Goal: Task Accomplishment & Management: Use online tool/utility

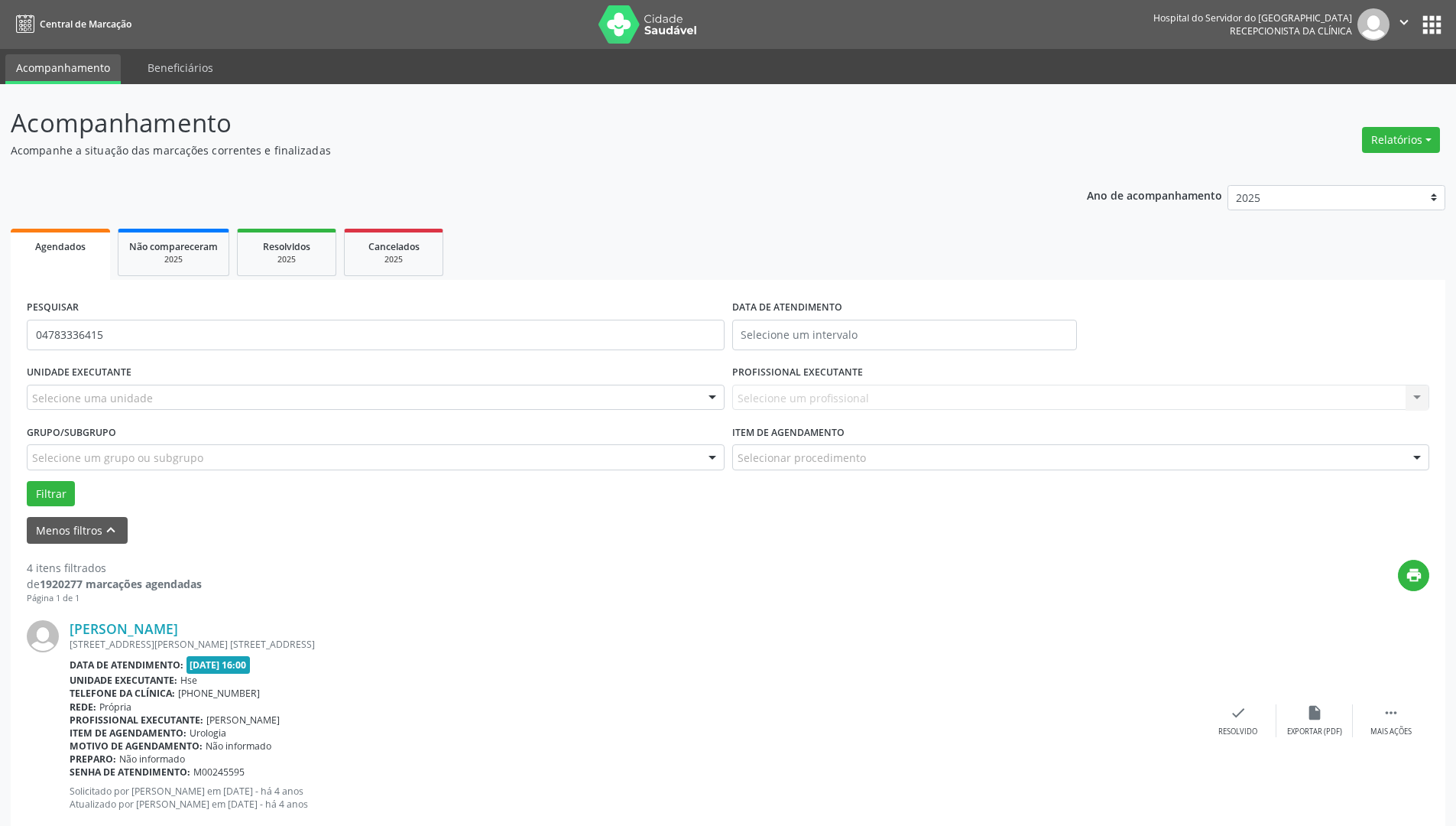
type input "04783336415"
click at [26, 481] on button "Filtrar" at bounding box center [50, 494] width 48 height 26
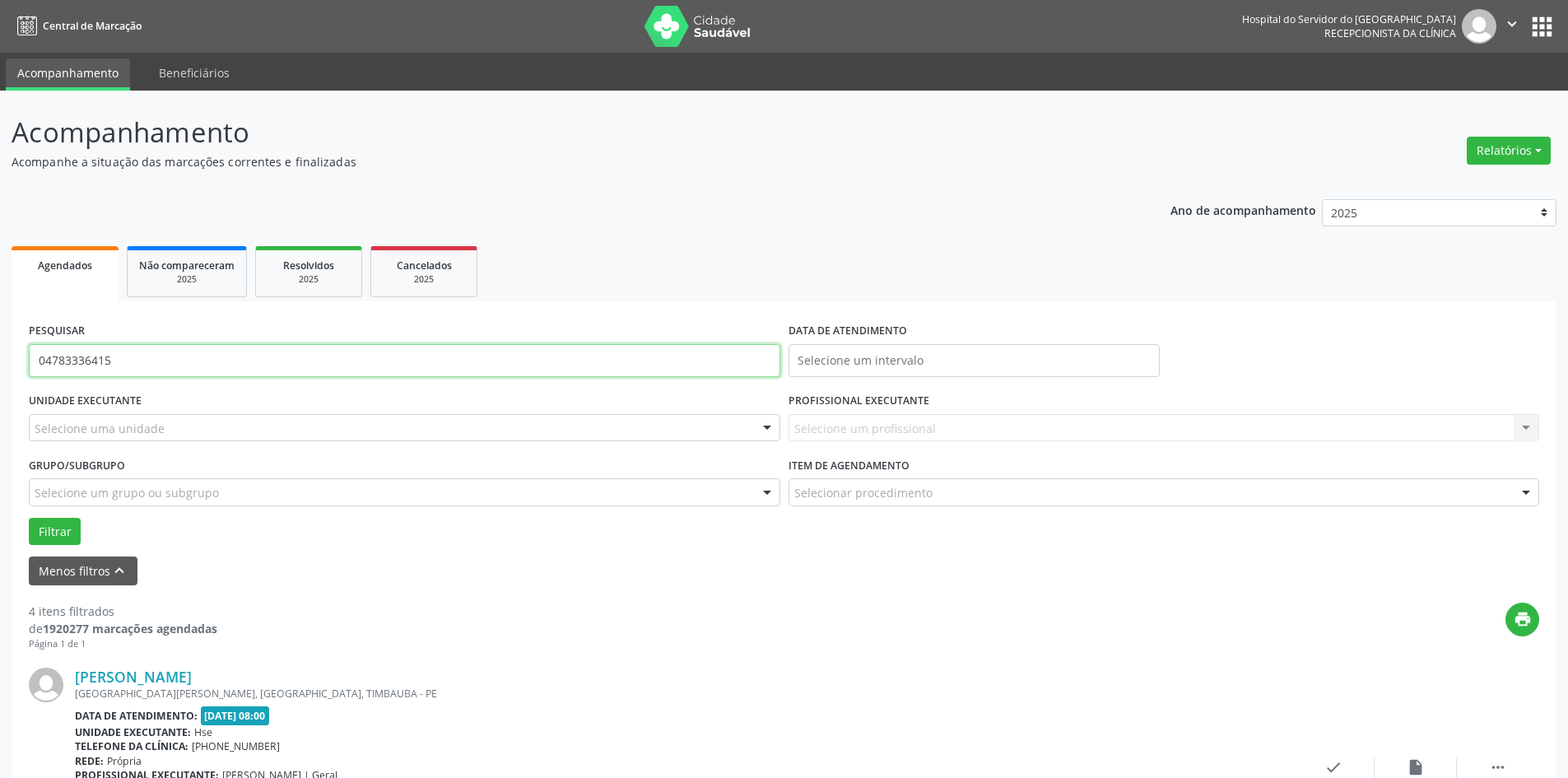
drag, startPoint x: 123, startPoint y: 361, endPoint x: 0, endPoint y: 361, distance: 123.0
type input "04783336415"
click at [51, 525] on button "Filtrar" at bounding box center [54, 532] width 51 height 28
drag, startPoint x: 145, startPoint y: 357, endPoint x: 0, endPoint y: 345, distance: 145.5
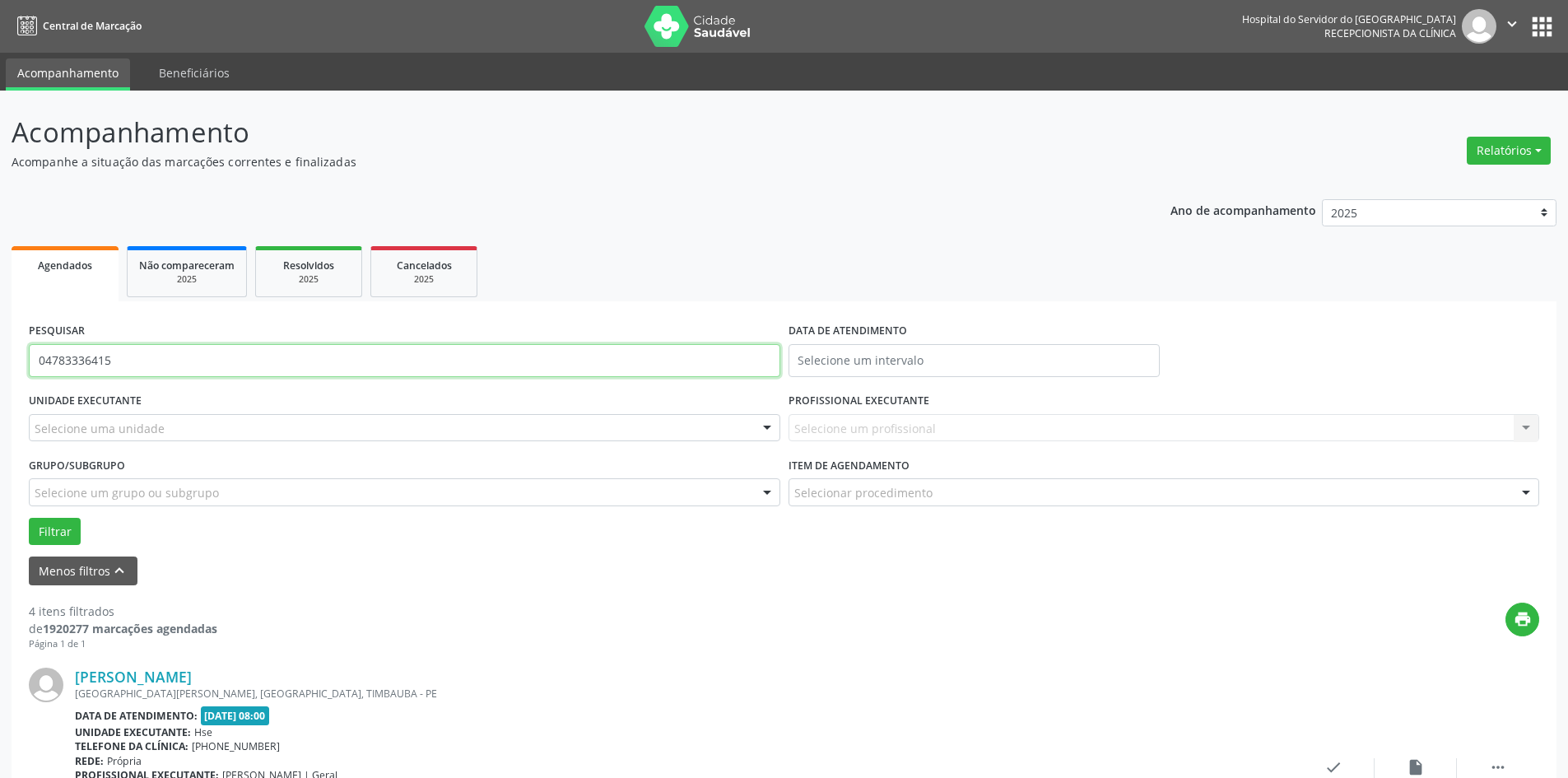
click at [185, 265] on span "Não compareceram" at bounding box center [186, 265] width 96 height 14
select select "8"
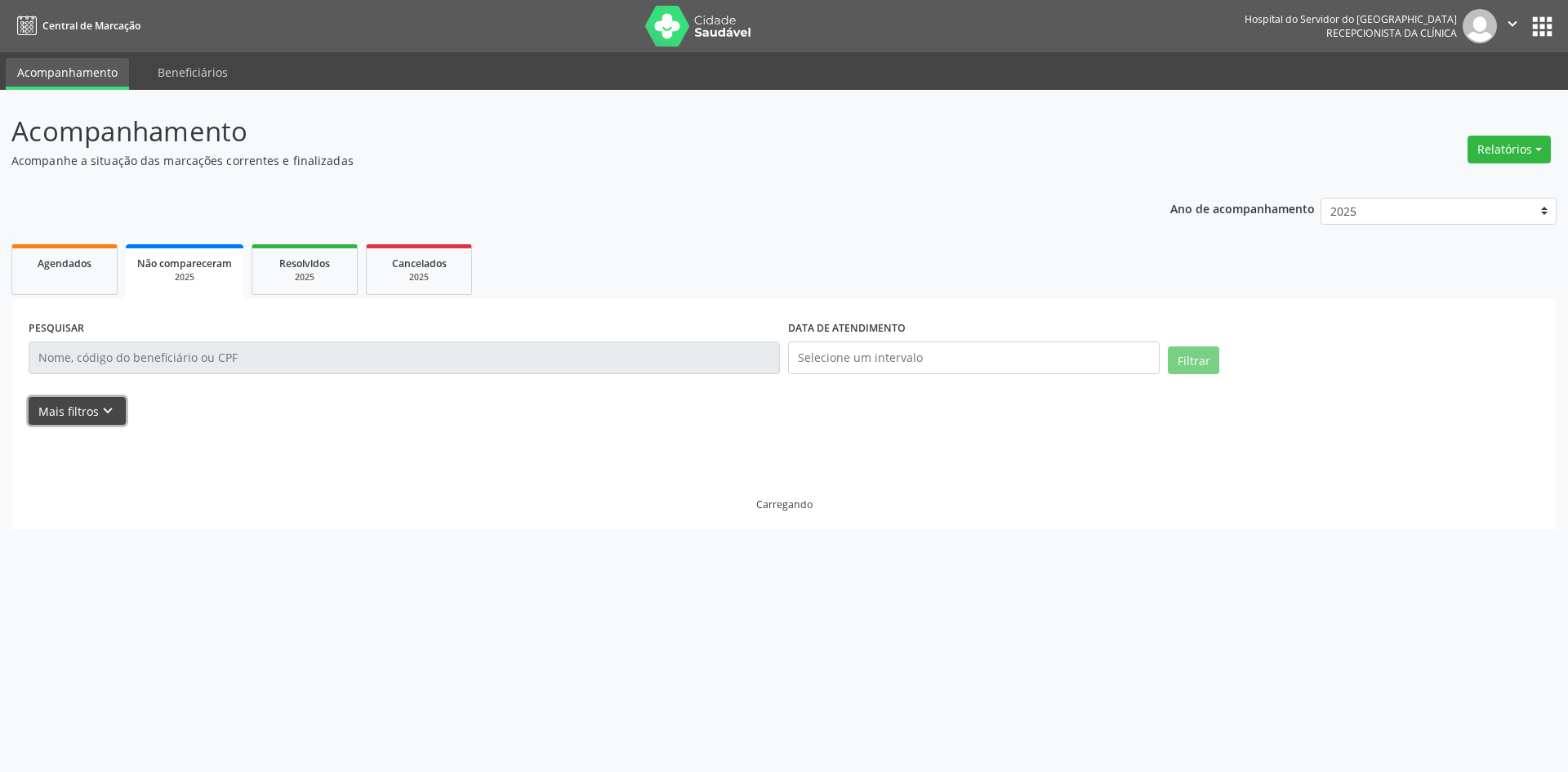
drag, startPoint x: 114, startPoint y: 397, endPoint x: 868, endPoint y: 379, distance: 754.2
click at [119, 397] on button "Mais filtros keyboard_arrow_down" at bounding box center [77, 410] width 98 height 28
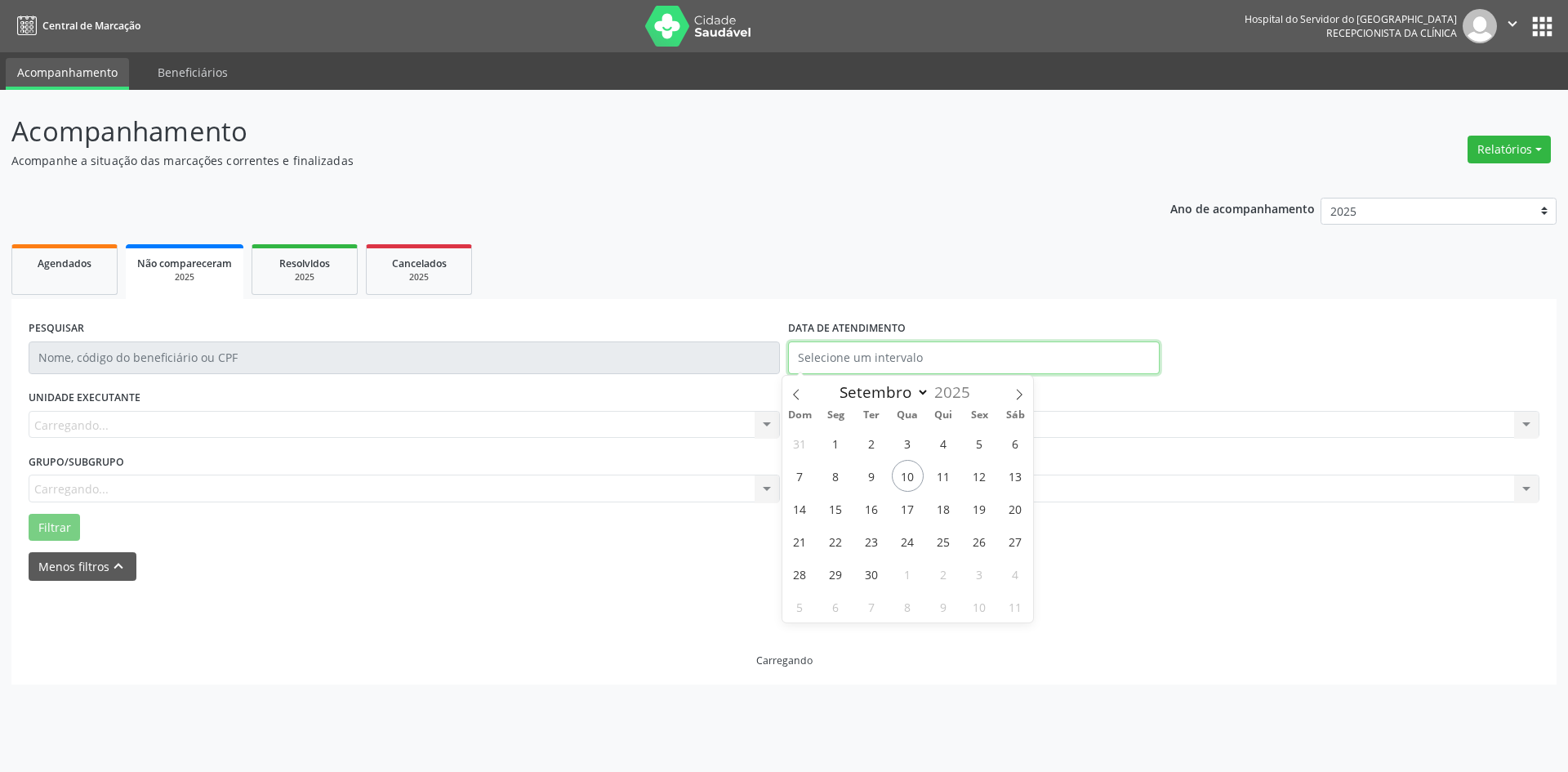
click at [917, 355] on input "text" at bounding box center [975, 358] width 372 height 33
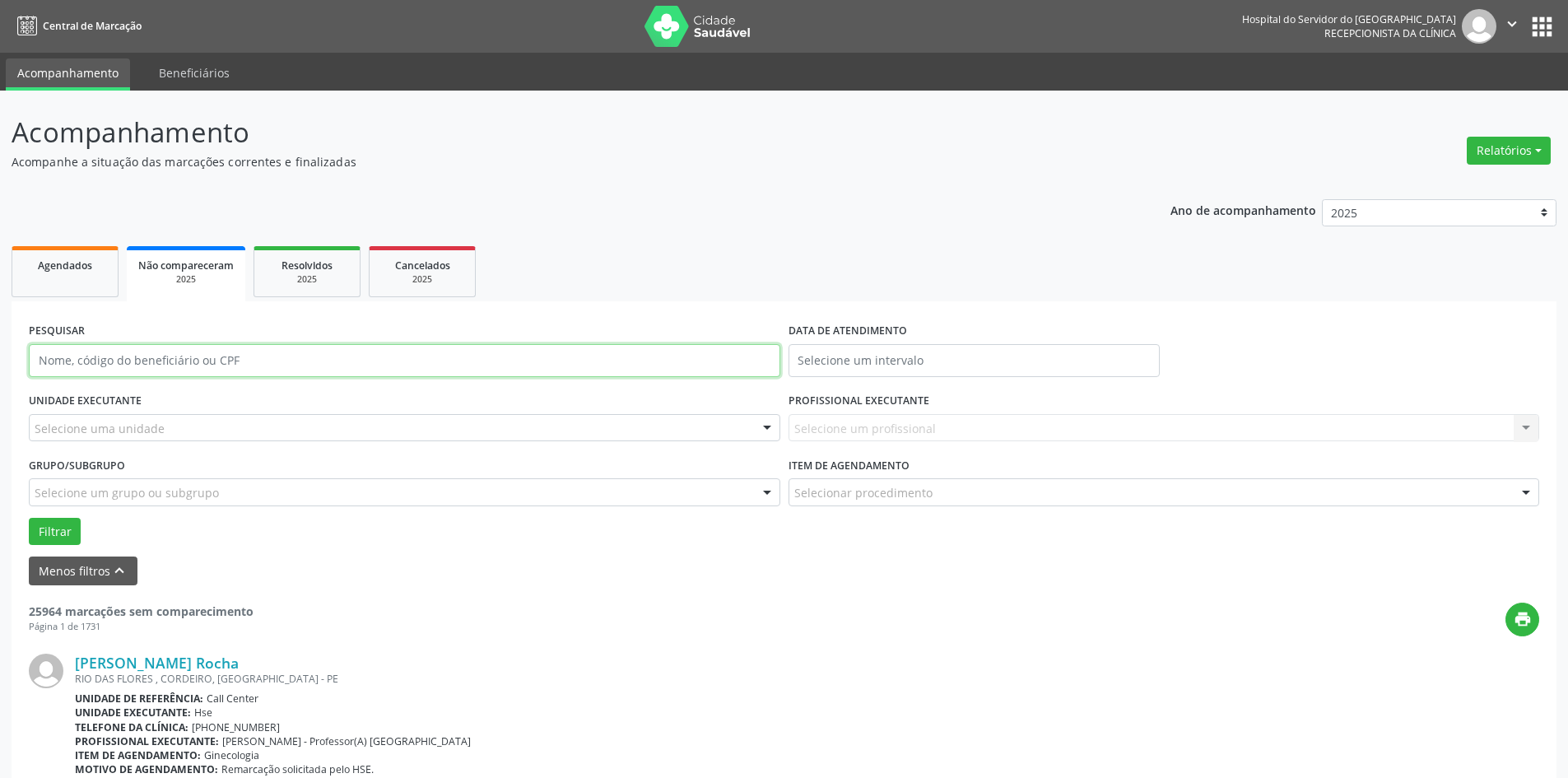
click at [135, 355] on input "text" at bounding box center [404, 361] width 751 height 33
paste input "04783336415"
type input "04783336415"
click at [28, 518] on button "Filtrar" at bounding box center [54, 532] width 51 height 28
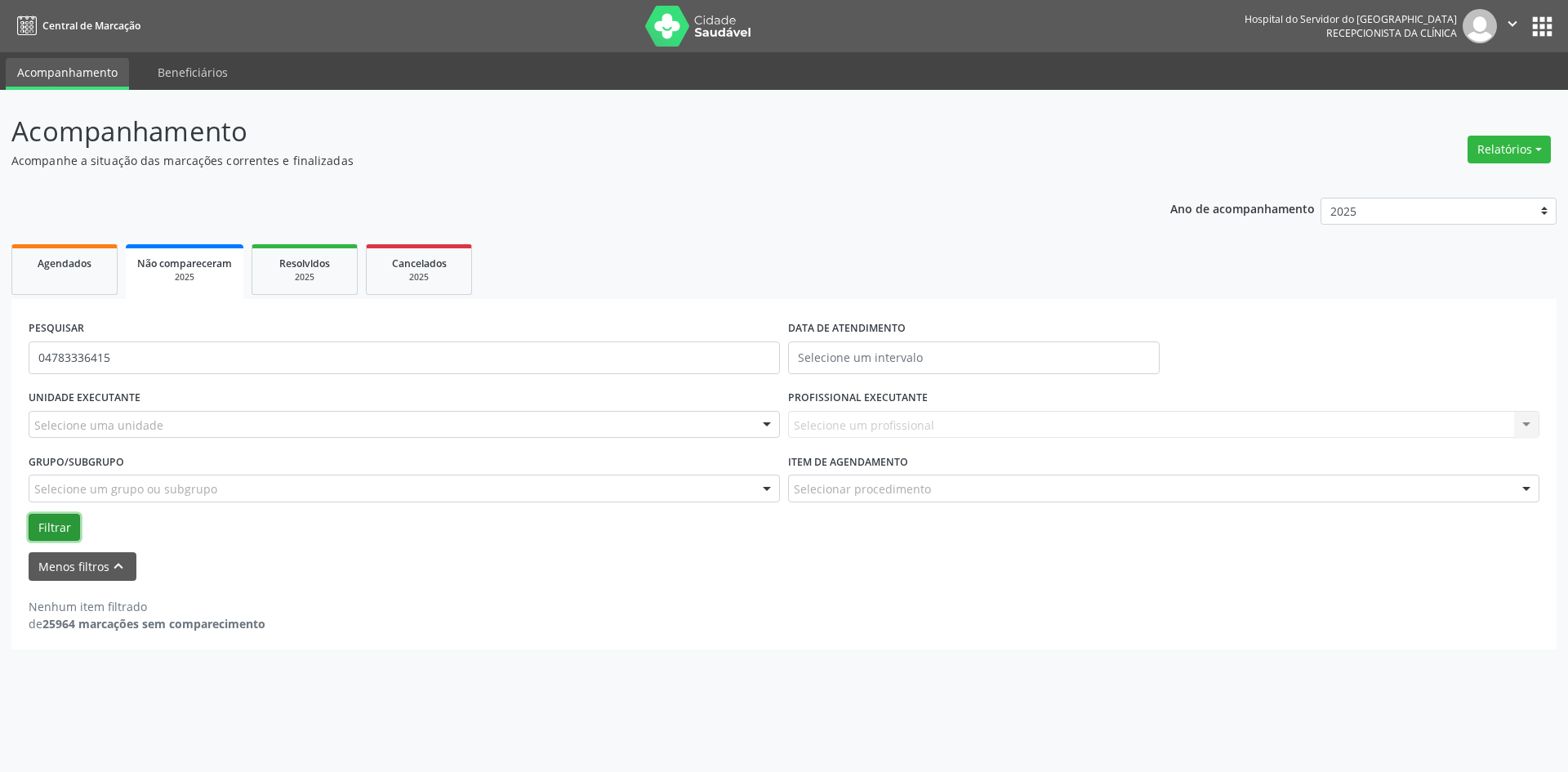
click at [49, 525] on button "Filtrar" at bounding box center [54, 528] width 51 height 27
click at [46, 519] on button "Filtrar" at bounding box center [54, 528] width 51 height 27
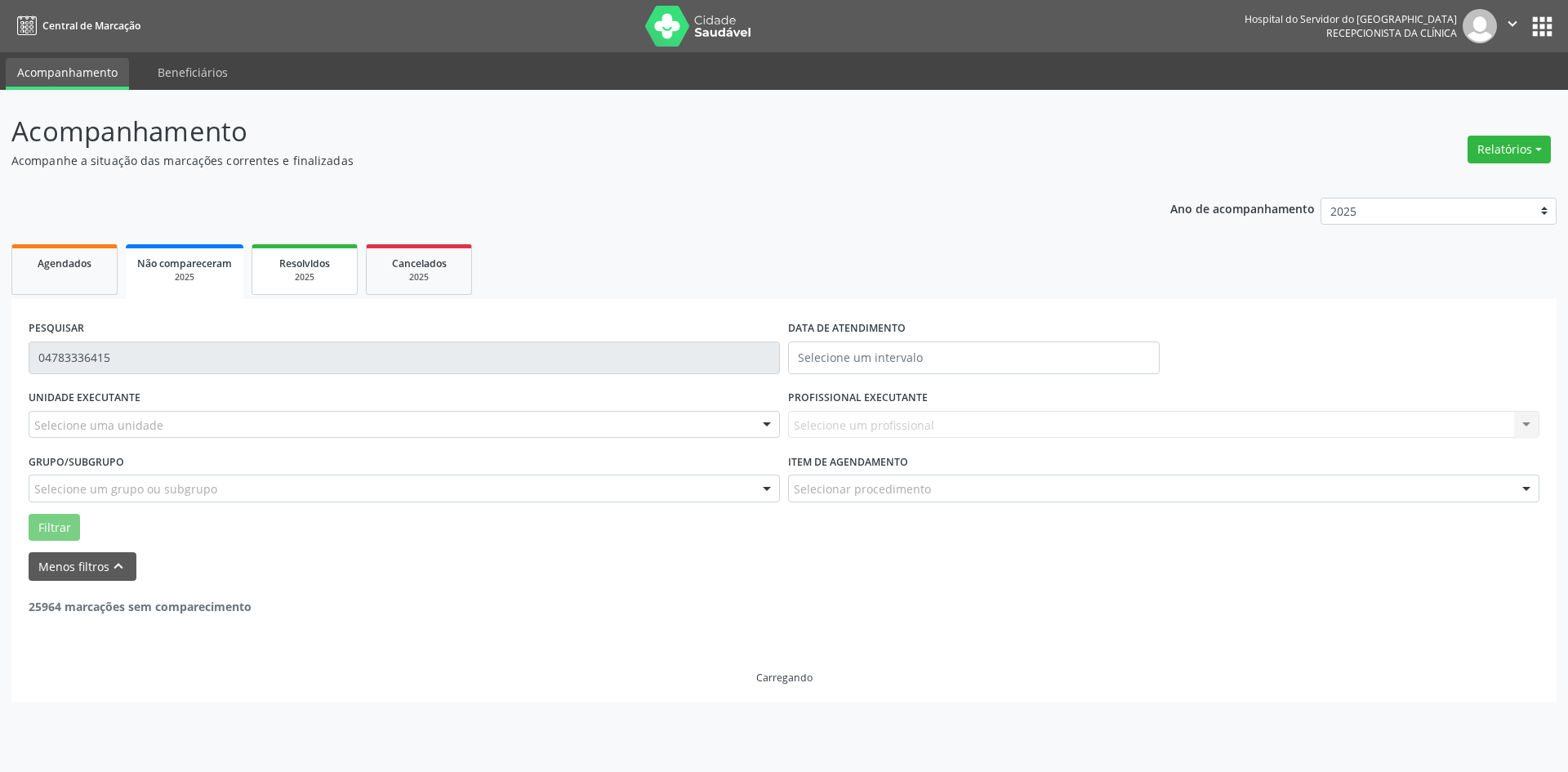
click at [278, 271] on div "Resolvidos" at bounding box center [304, 262] width 82 height 17
select select "8"
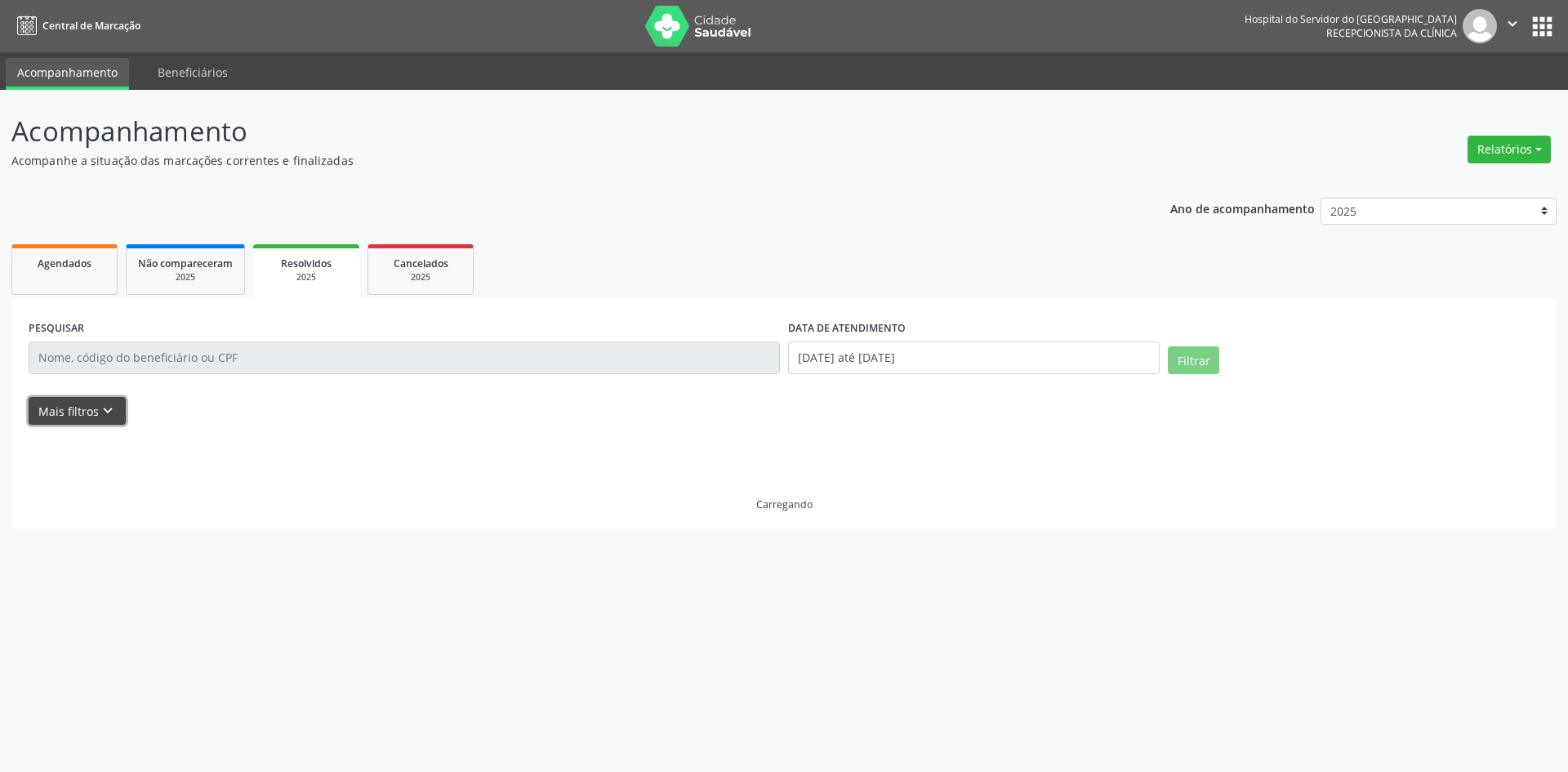
drag, startPoint x: 82, startPoint y: 412, endPoint x: 752, endPoint y: 296, distance: 680.0
click at [91, 408] on button "Mais filtros keyboard_arrow_down" at bounding box center [77, 410] width 98 height 28
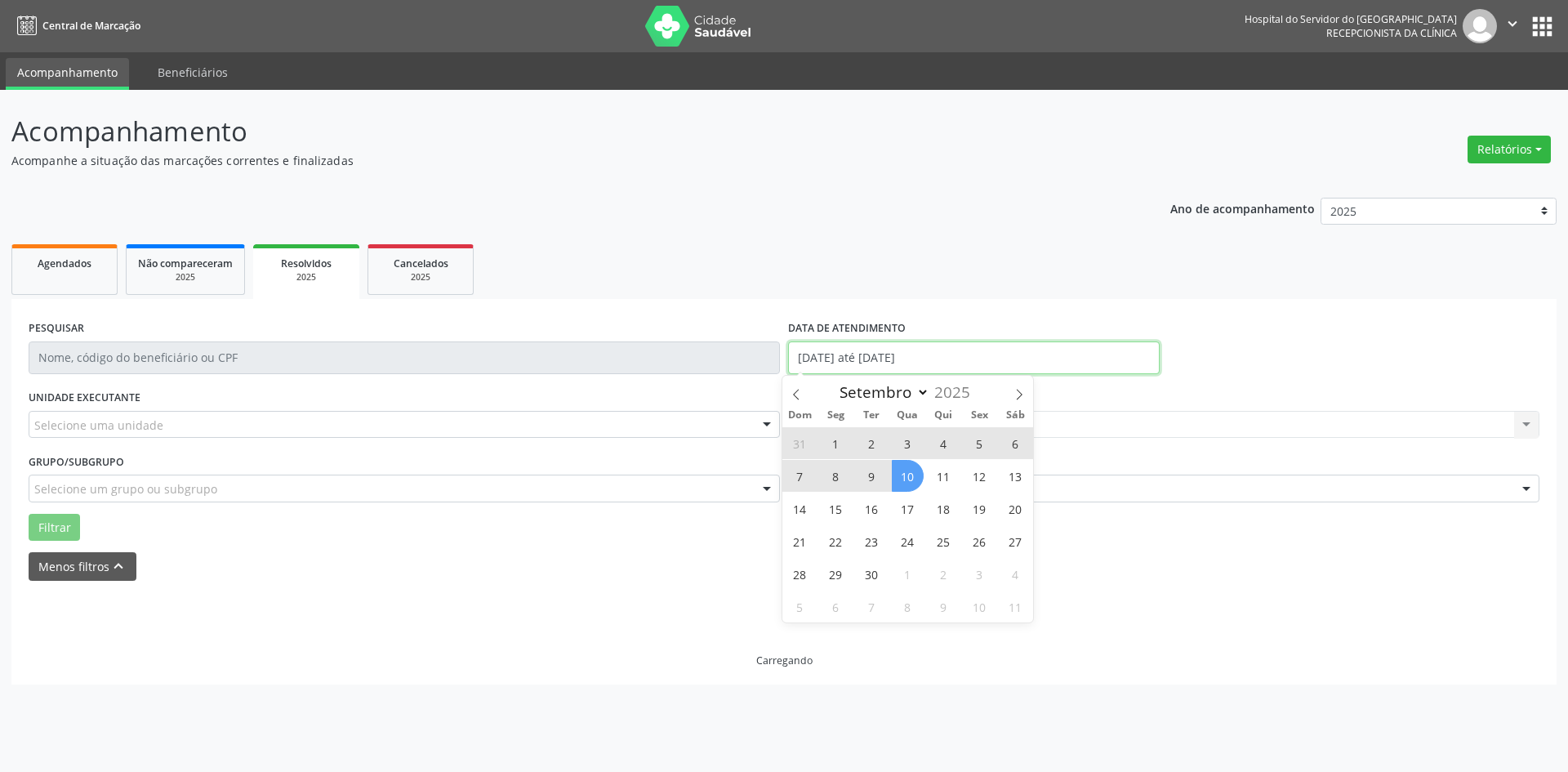
click at [884, 363] on input "[DATE] até [DATE]" at bounding box center [975, 358] width 372 height 33
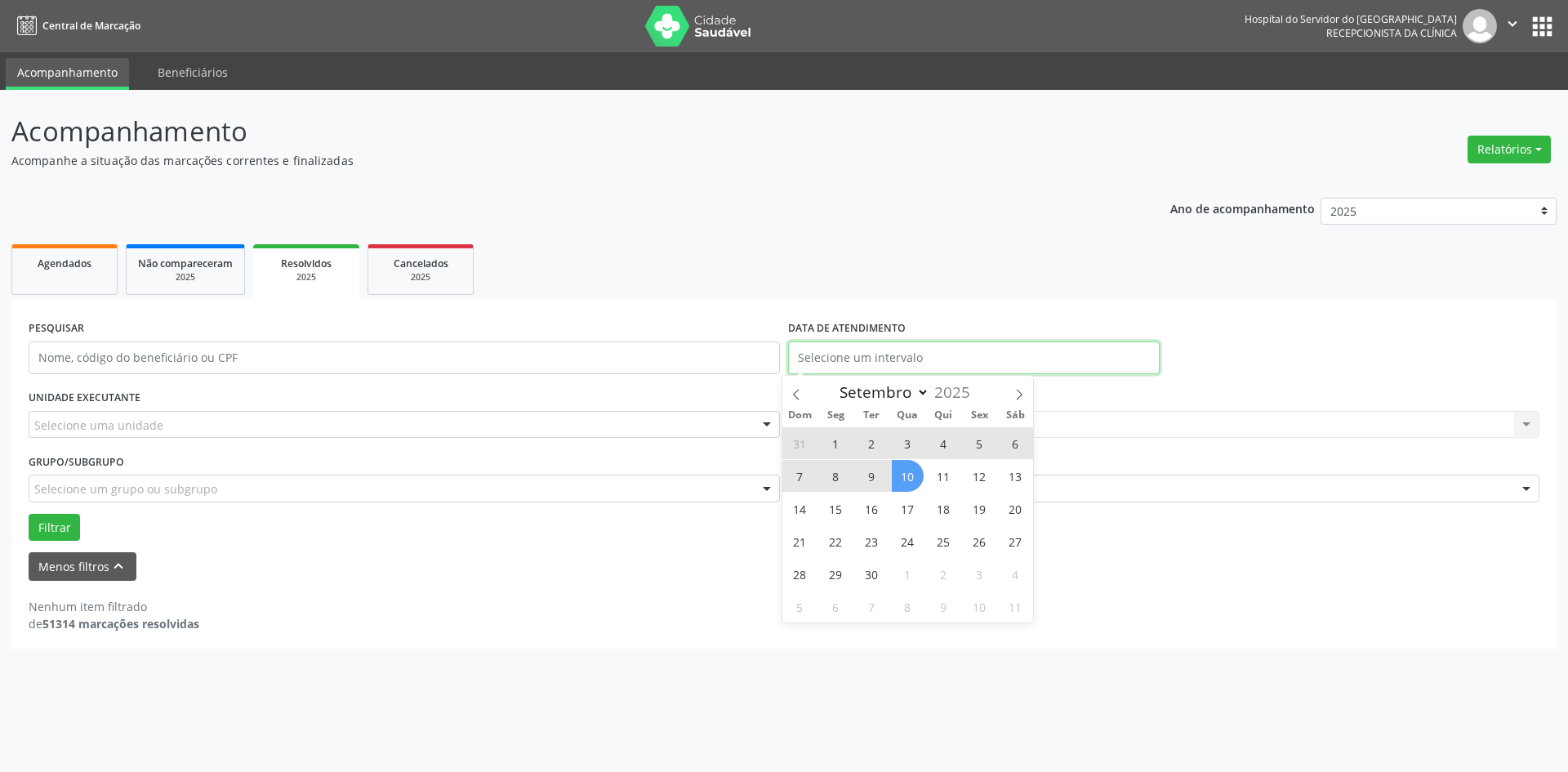
select select "0"
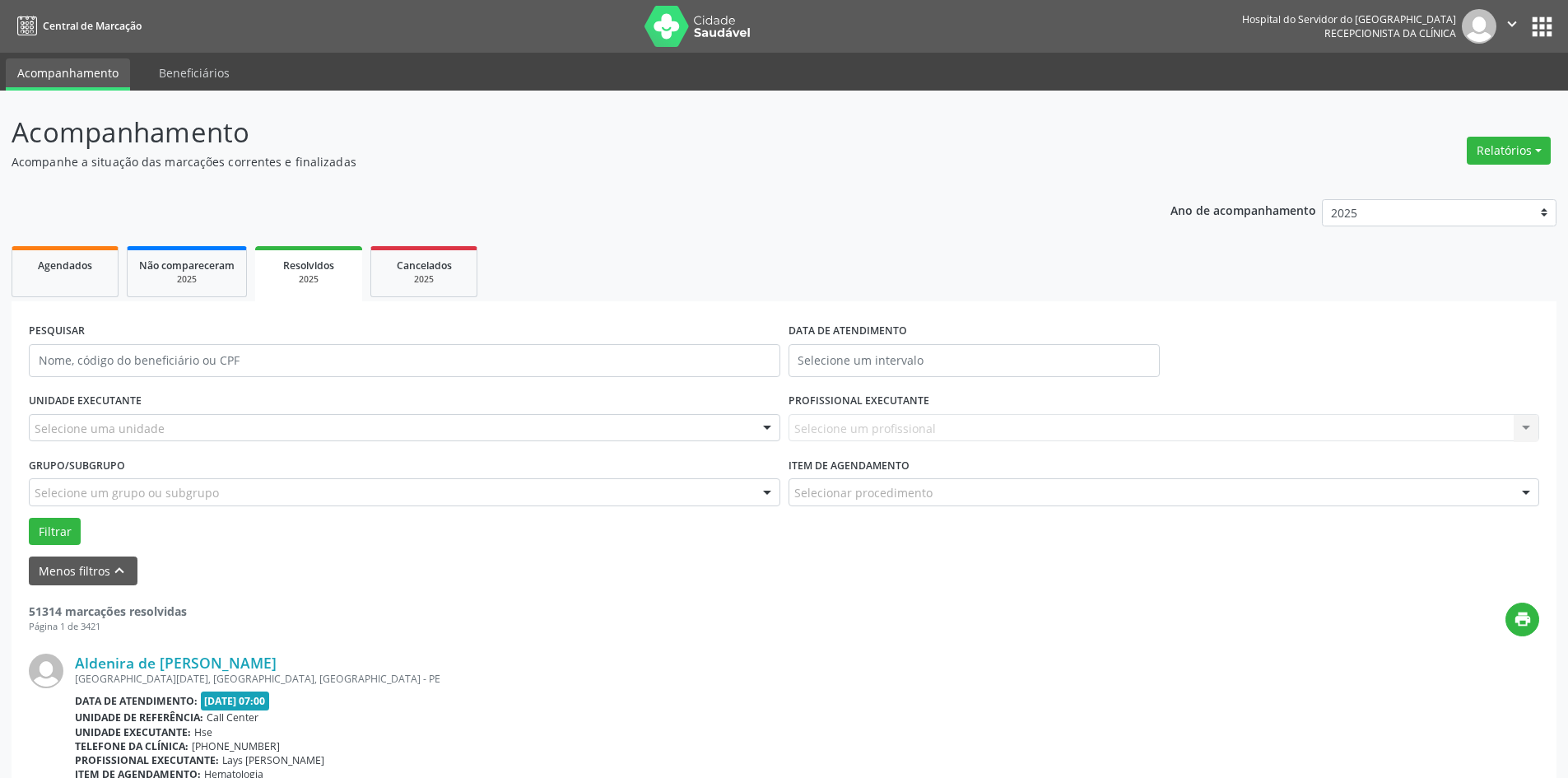
click at [50, 363] on input "text" at bounding box center [404, 361] width 751 height 33
paste input "04783336415"
type input "04783336415"
click at [28, 518] on button "Filtrar" at bounding box center [54, 532] width 51 height 28
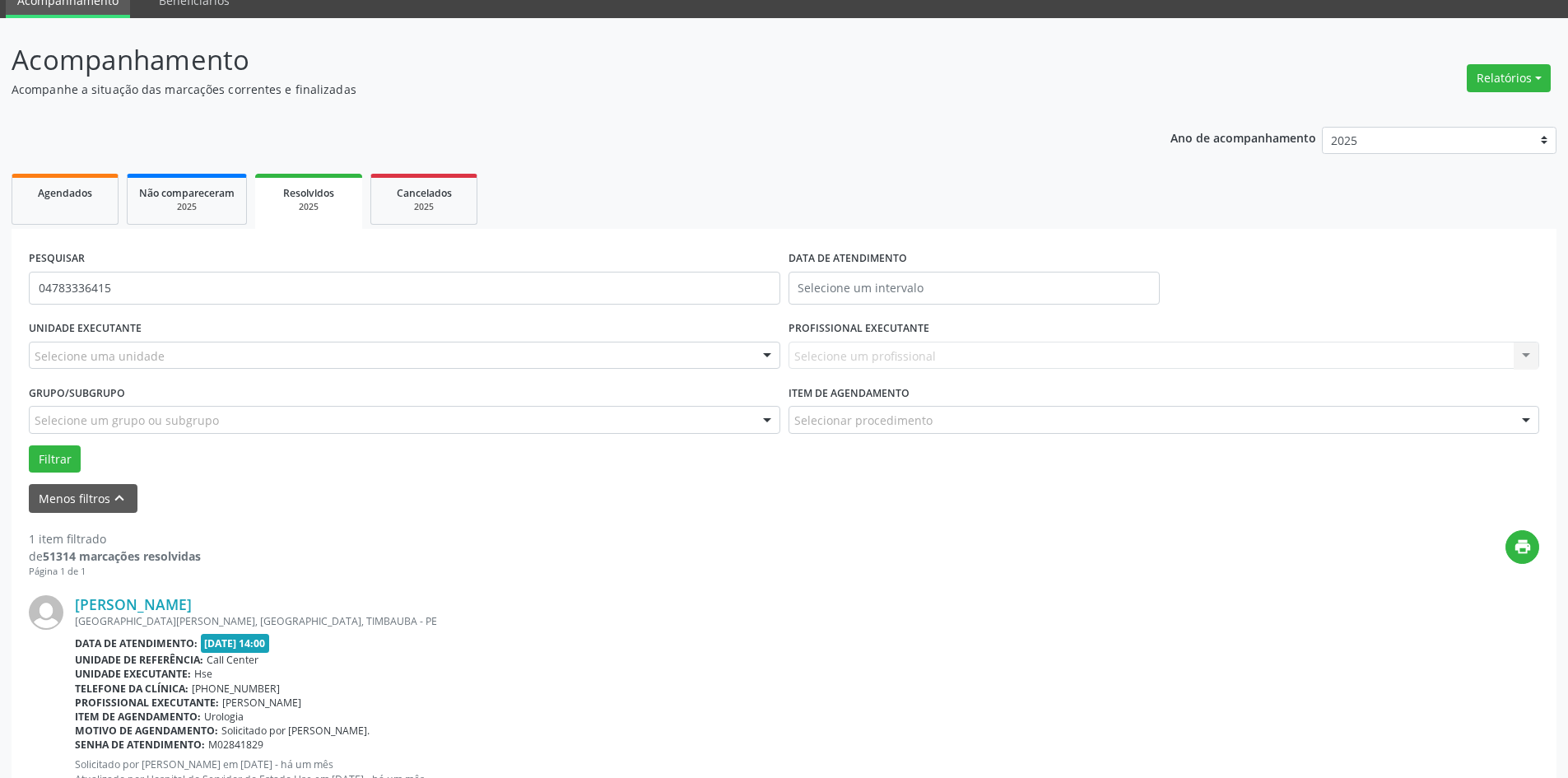
scroll to position [139, 0]
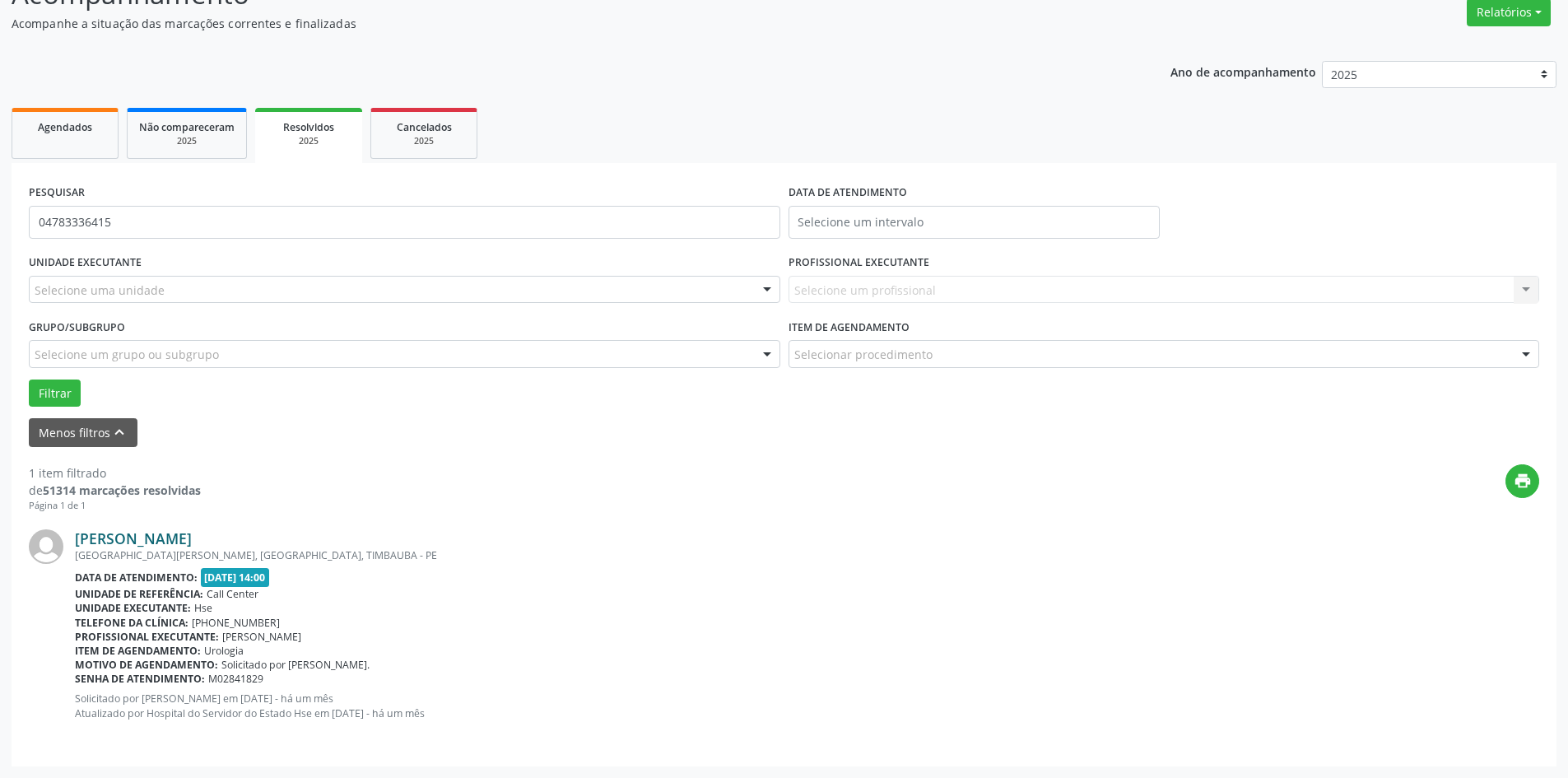
click at [165, 541] on link "[PERSON_NAME]" at bounding box center [133, 538] width 117 height 18
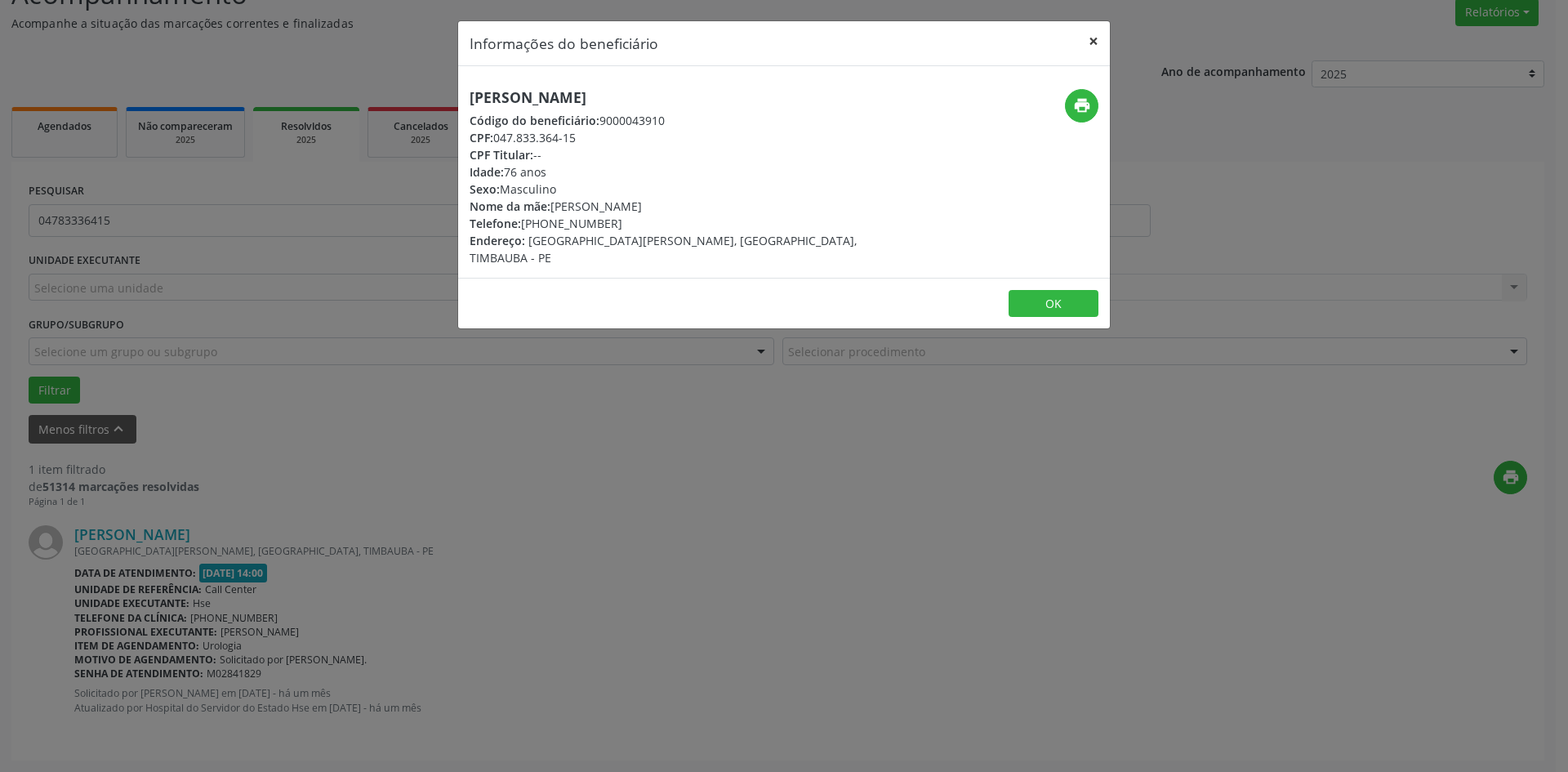
click at [1089, 44] on button "×" at bounding box center [1094, 41] width 33 height 40
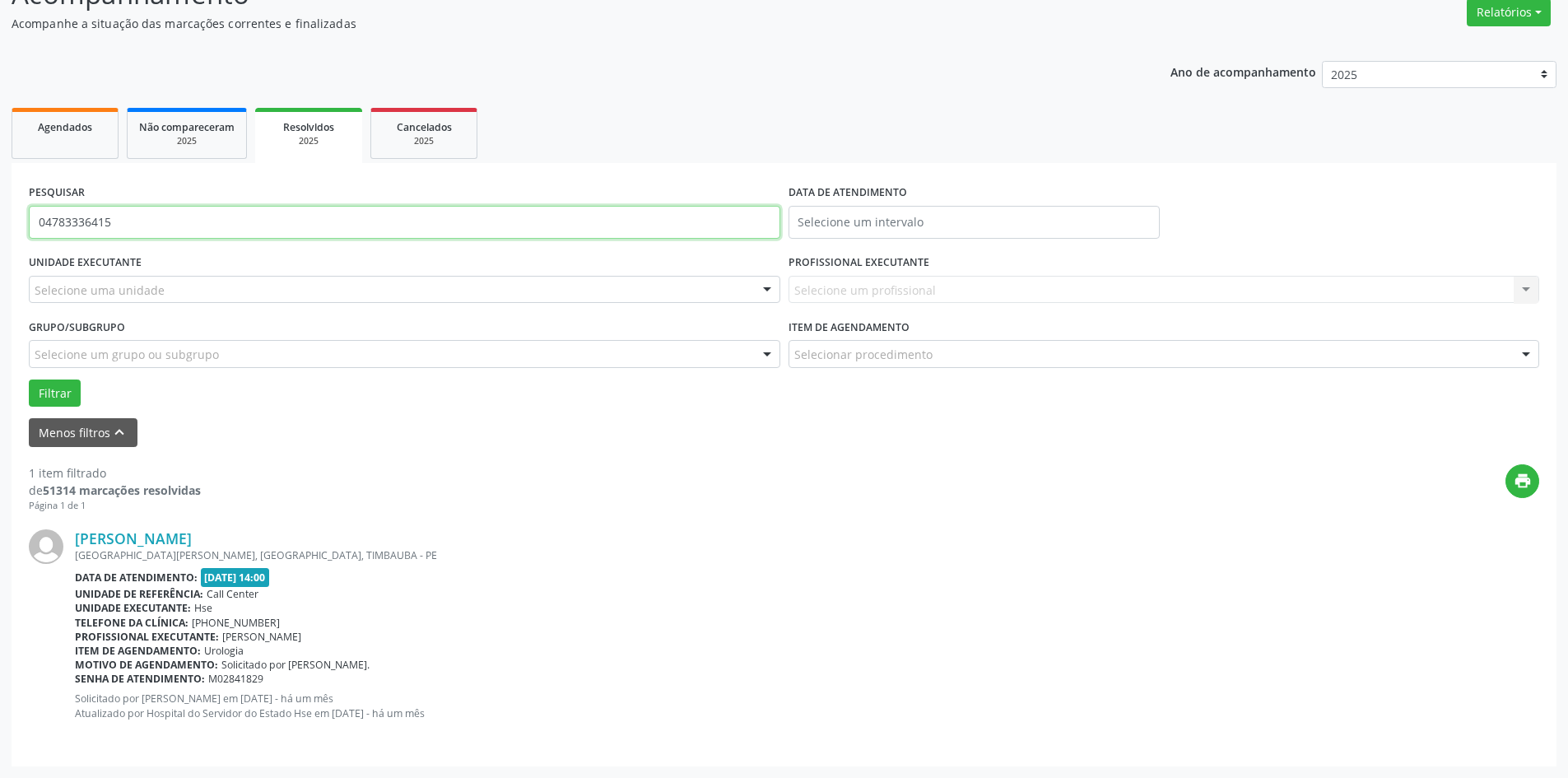
drag, startPoint x: 149, startPoint y: 217, endPoint x: 0, endPoint y: 222, distance: 149.1
click at [0, 222] on div "Acompanhamento Acompanhe a situação das marcações correntes e finalizadas Relat…" at bounding box center [784, 365] width 1568 height 826
click at [53, 136] on link "Agendados" at bounding box center [65, 133] width 107 height 51
select select "8"
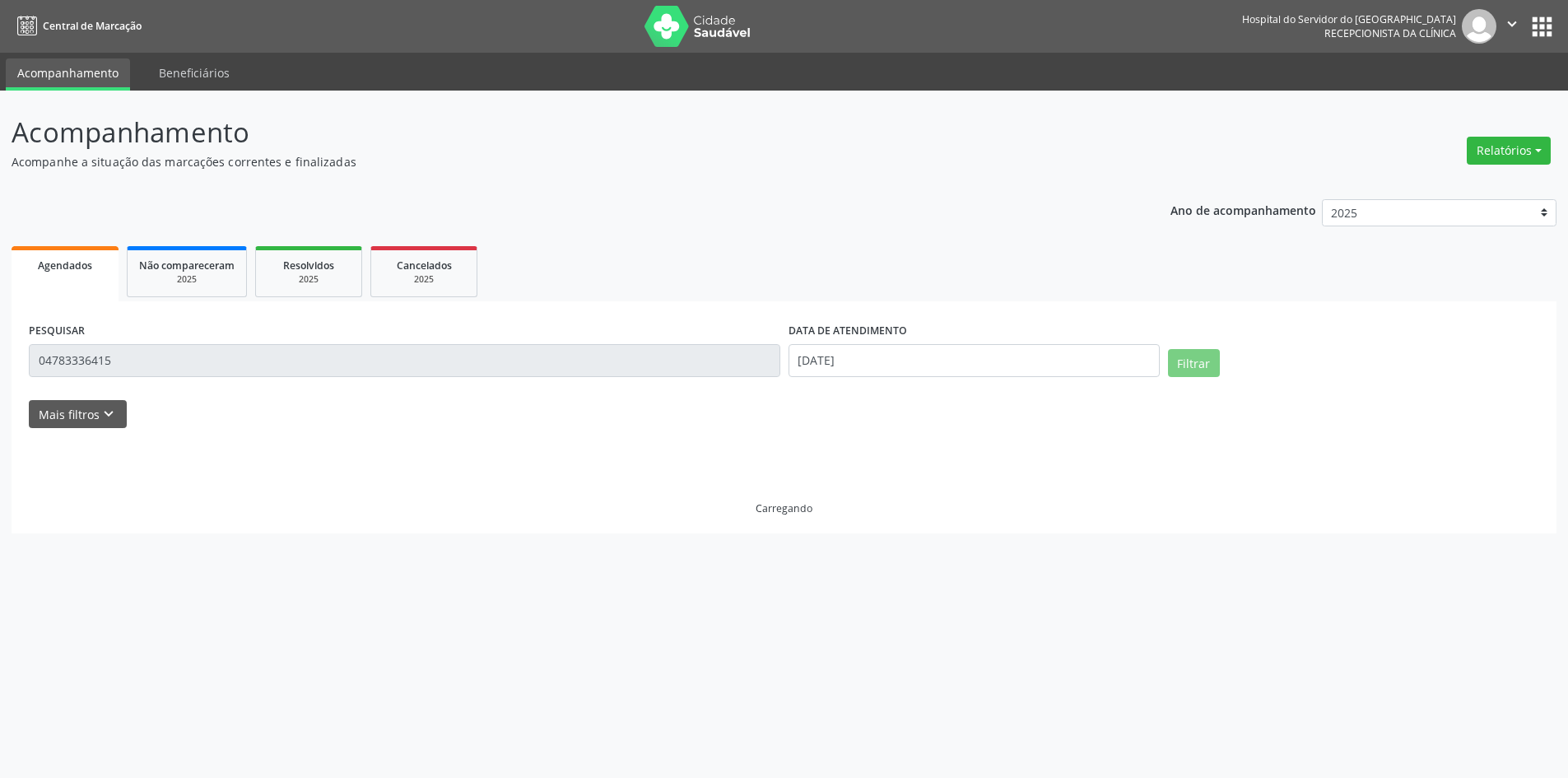
scroll to position [0, 0]
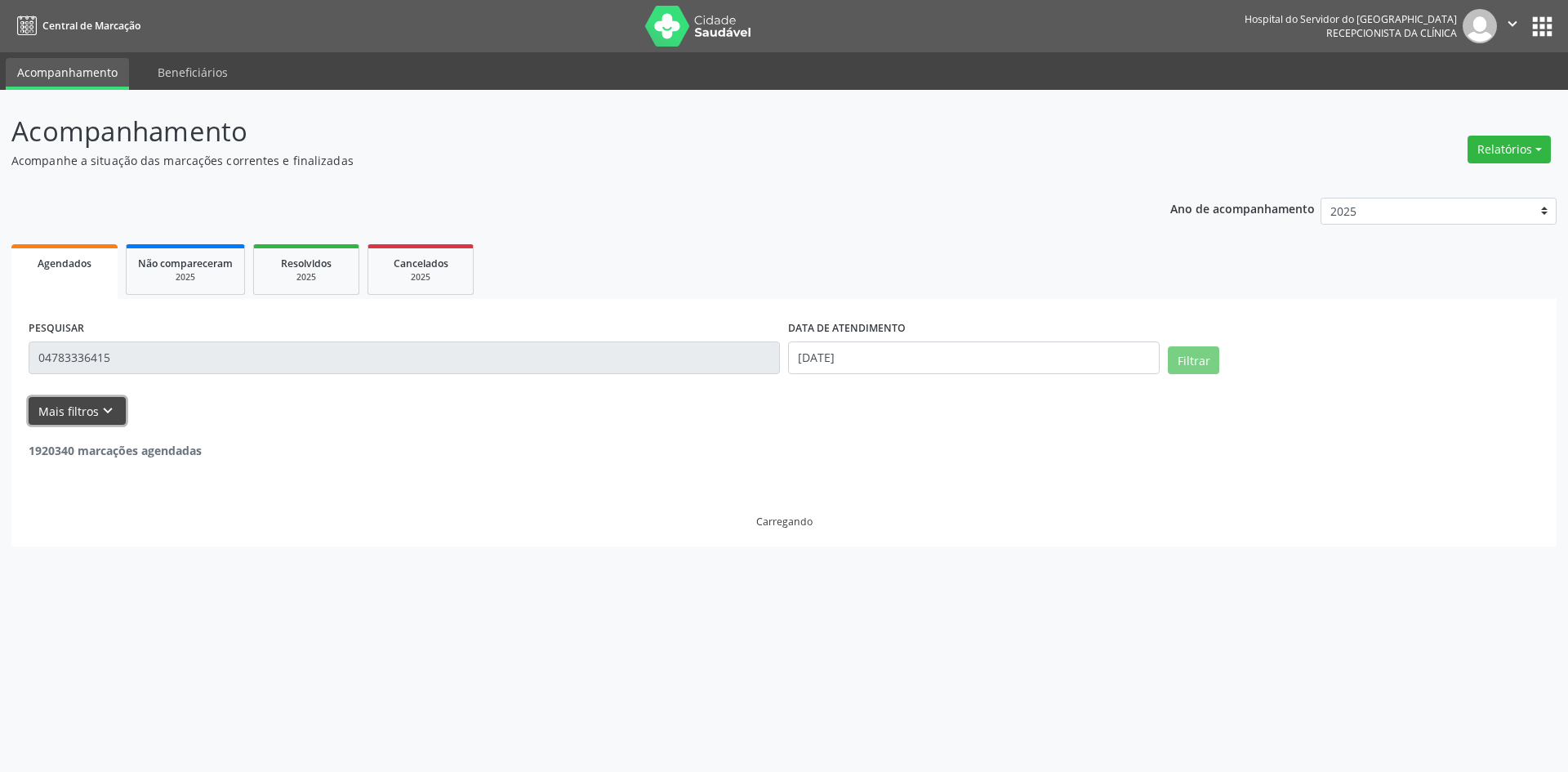
drag, startPoint x: 85, startPoint y: 414, endPoint x: 643, endPoint y: 436, distance: 558.4
click at [92, 413] on button "Mais filtros keyboard_arrow_down" at bounding box center [77, 410] width 98 height 28
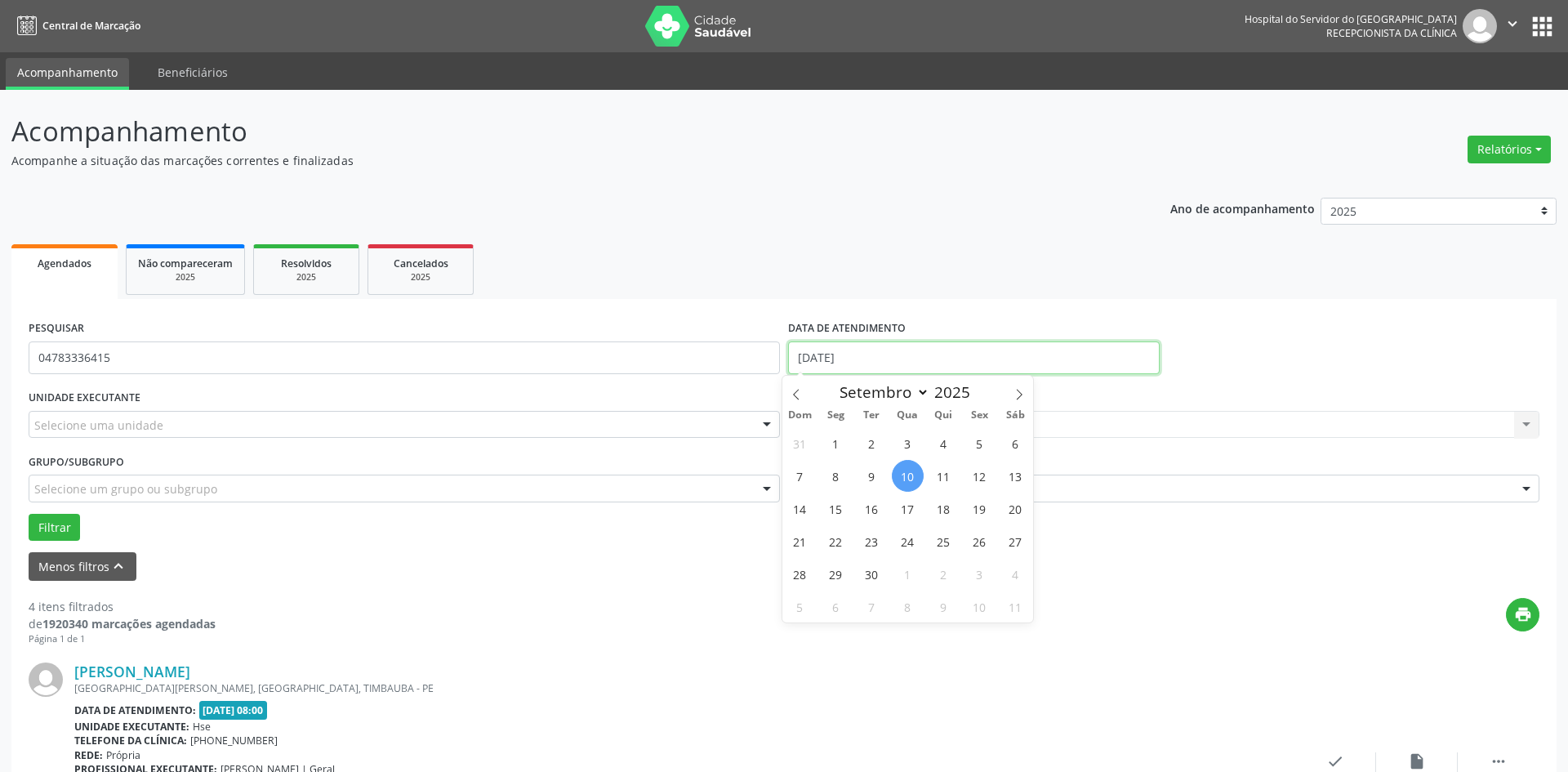
click at [871, 357] on input "[DATE]" at bounding box center [975, 358] width 372 height 33
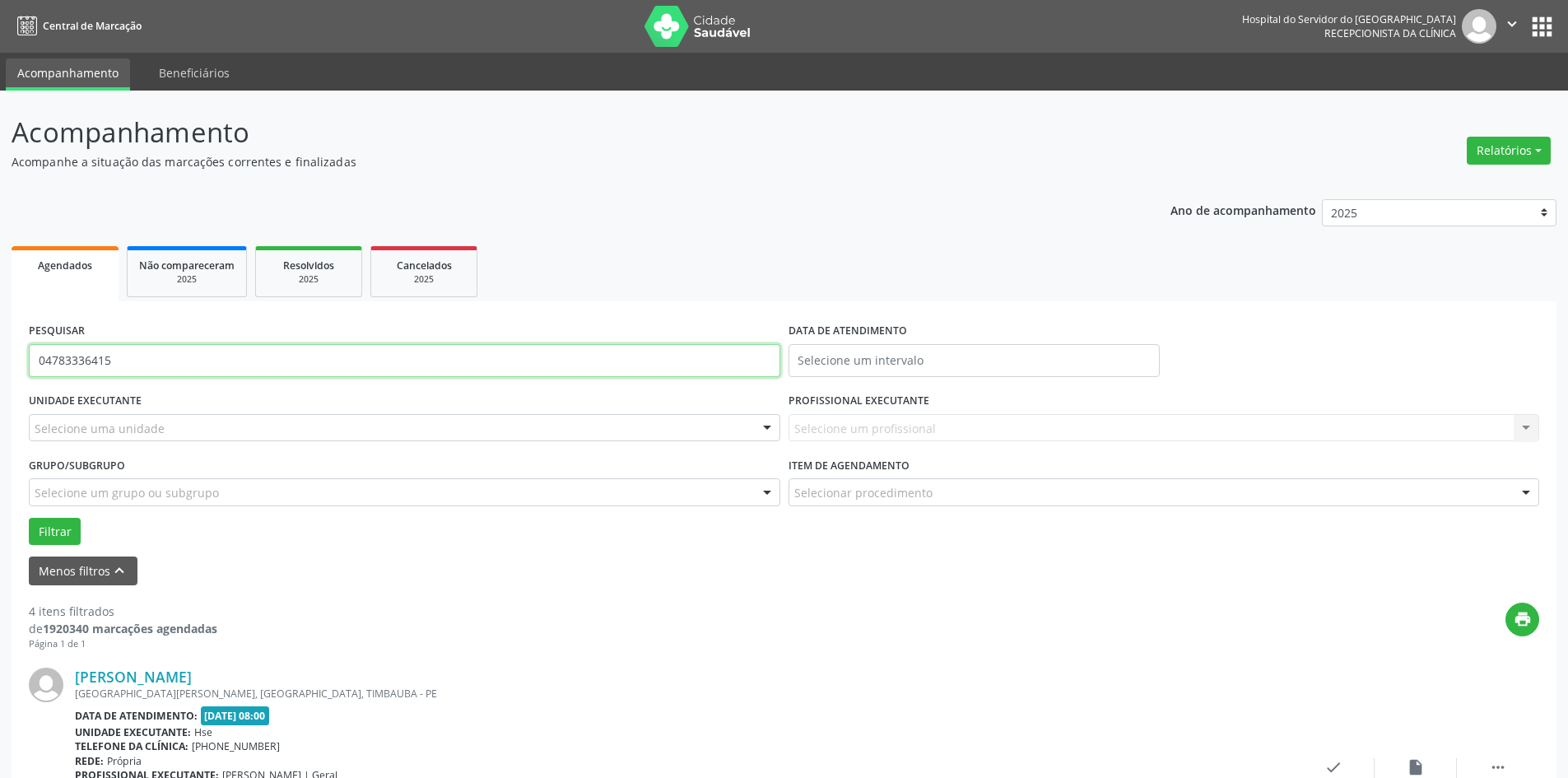
drag, startPoint x: 136, startPoint y: 349, endPoint x: 0, endPoint y: 355, distance: 136.1
type input "13"
click at [28, 518] on button "Filtrar" at bounding box center [54, 532] width 51 height 28
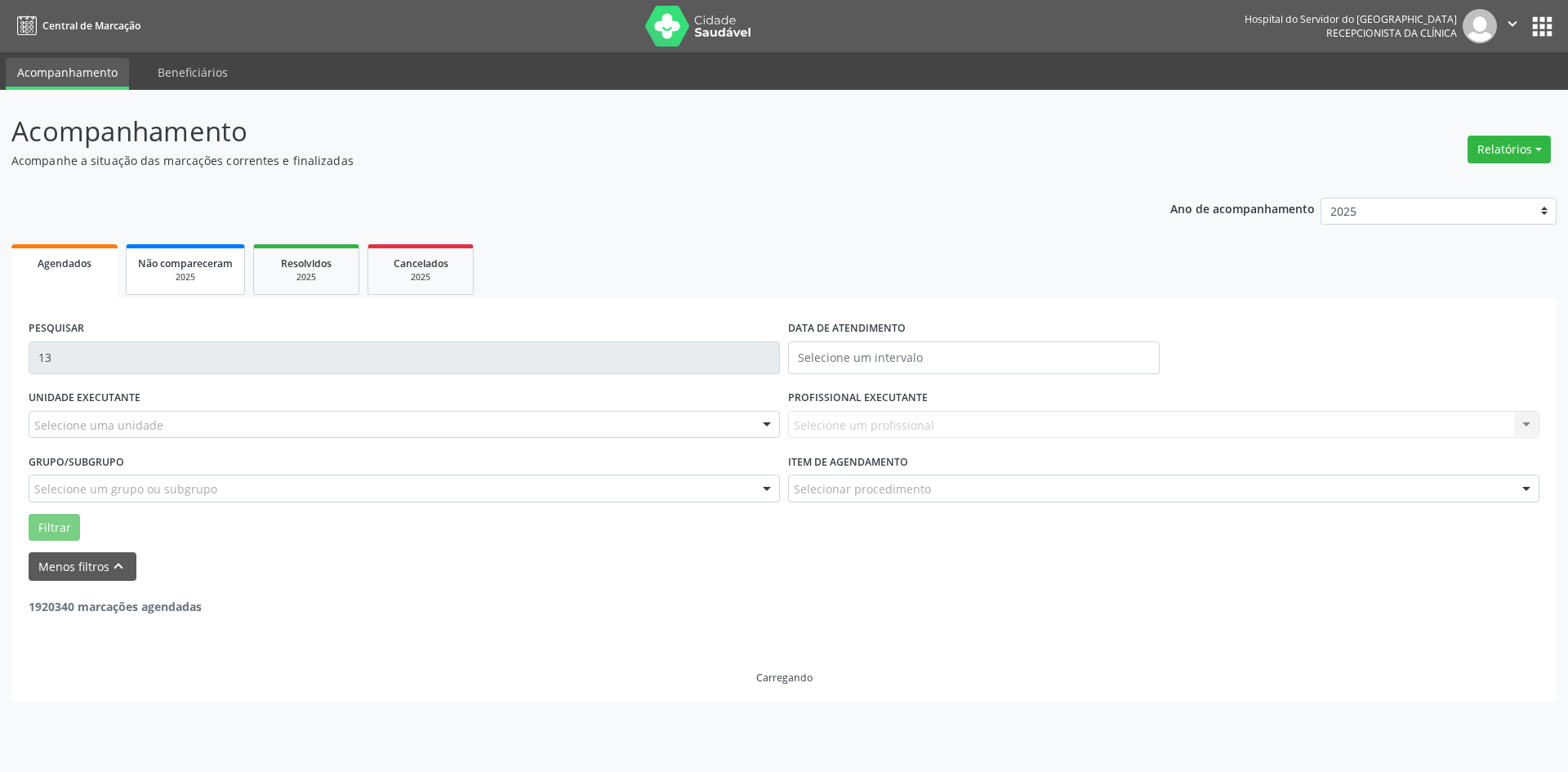
click at [174, 274] on div "2025" at bounding box center [185, 276] width 95 height 12
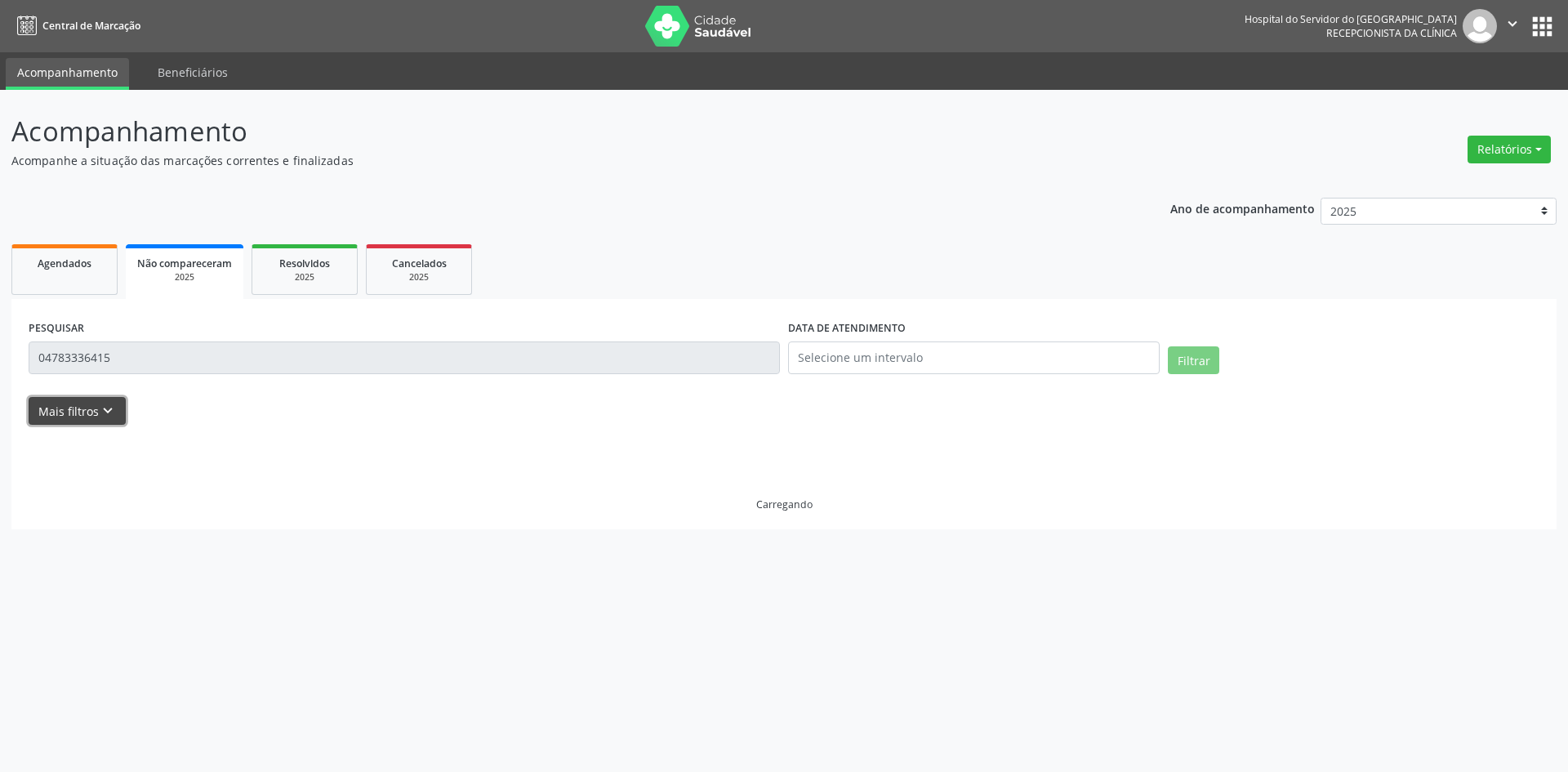
click at [59, 409] on button "Mais filtros keyboard_arrow_down" at bounding box center [77, 410] width 98 height 28
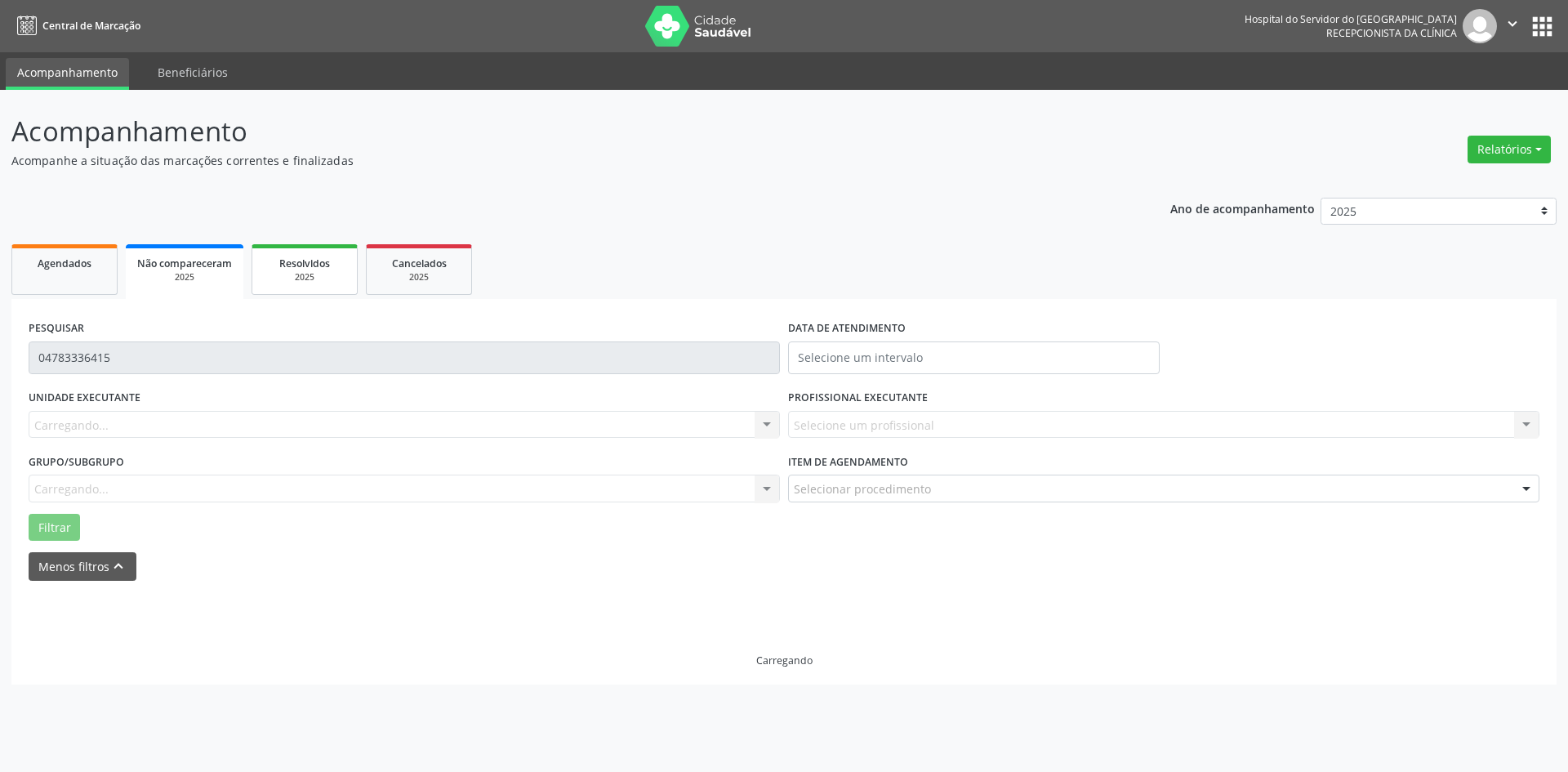
click at [329, 285] on link "Resolvidos 2025" at bounding box center [304, 270] width 106 height 51
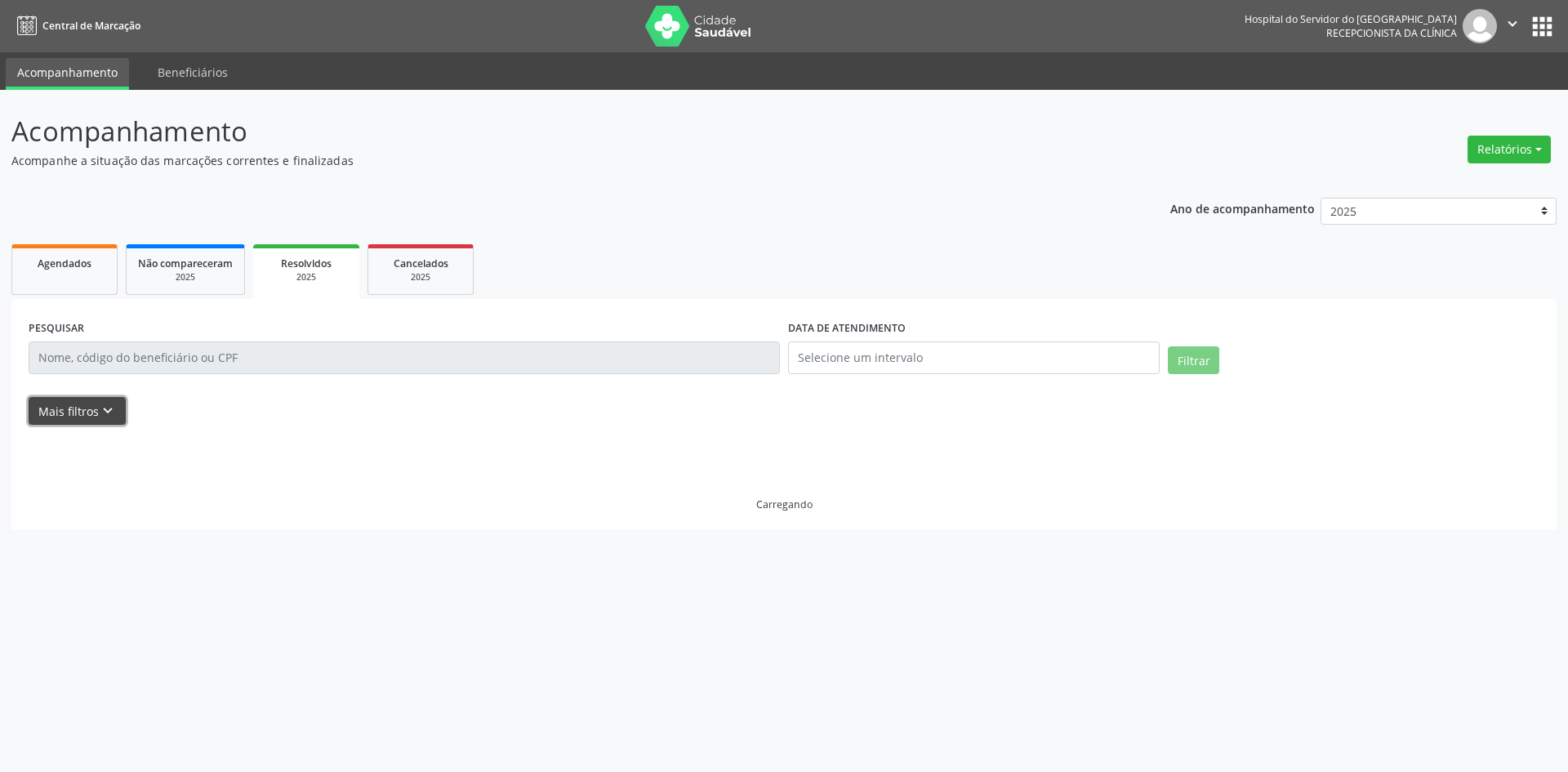
click at [88, 407] on button "Mais filtros keyboard_arrow_down" at bounding box center [77, 410] width 98 height 28
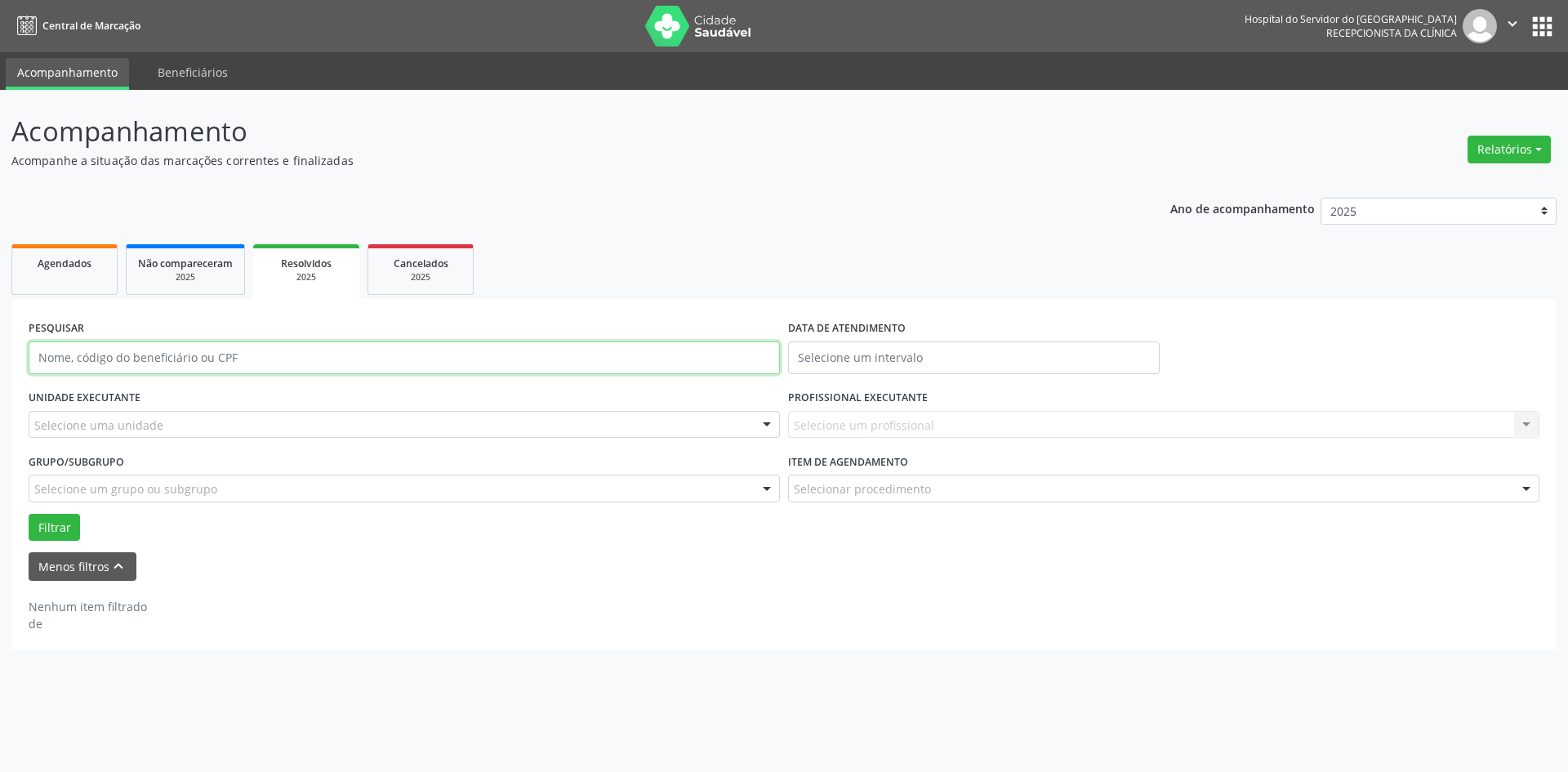
click at [118, 355] on input "text" at bounding box center [404, 358] width 751 height 33
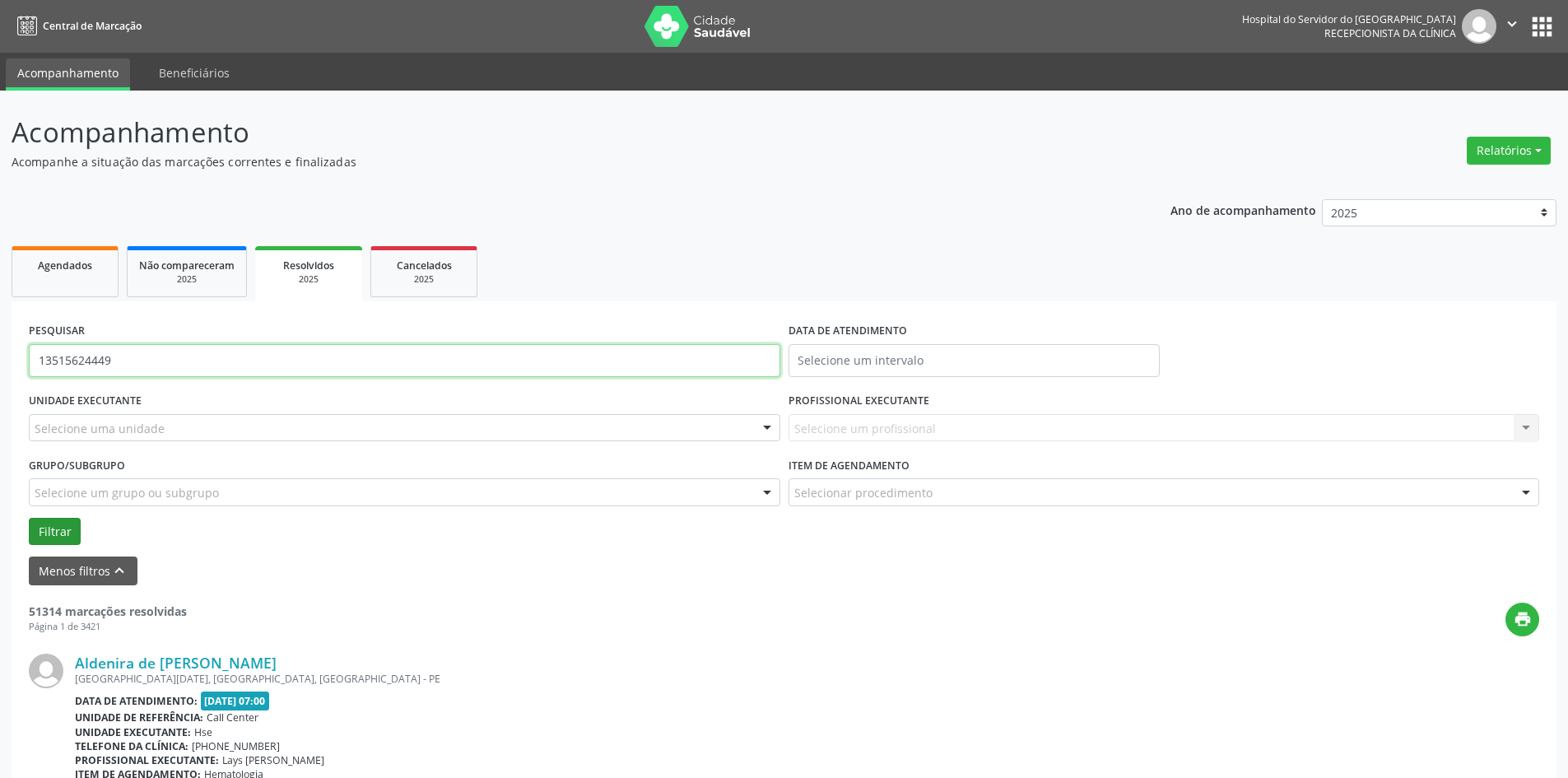
type input "13515624449"
click at [52, 530] on button "Filtrar" at bounding box center [54, 532] width 51 height 28
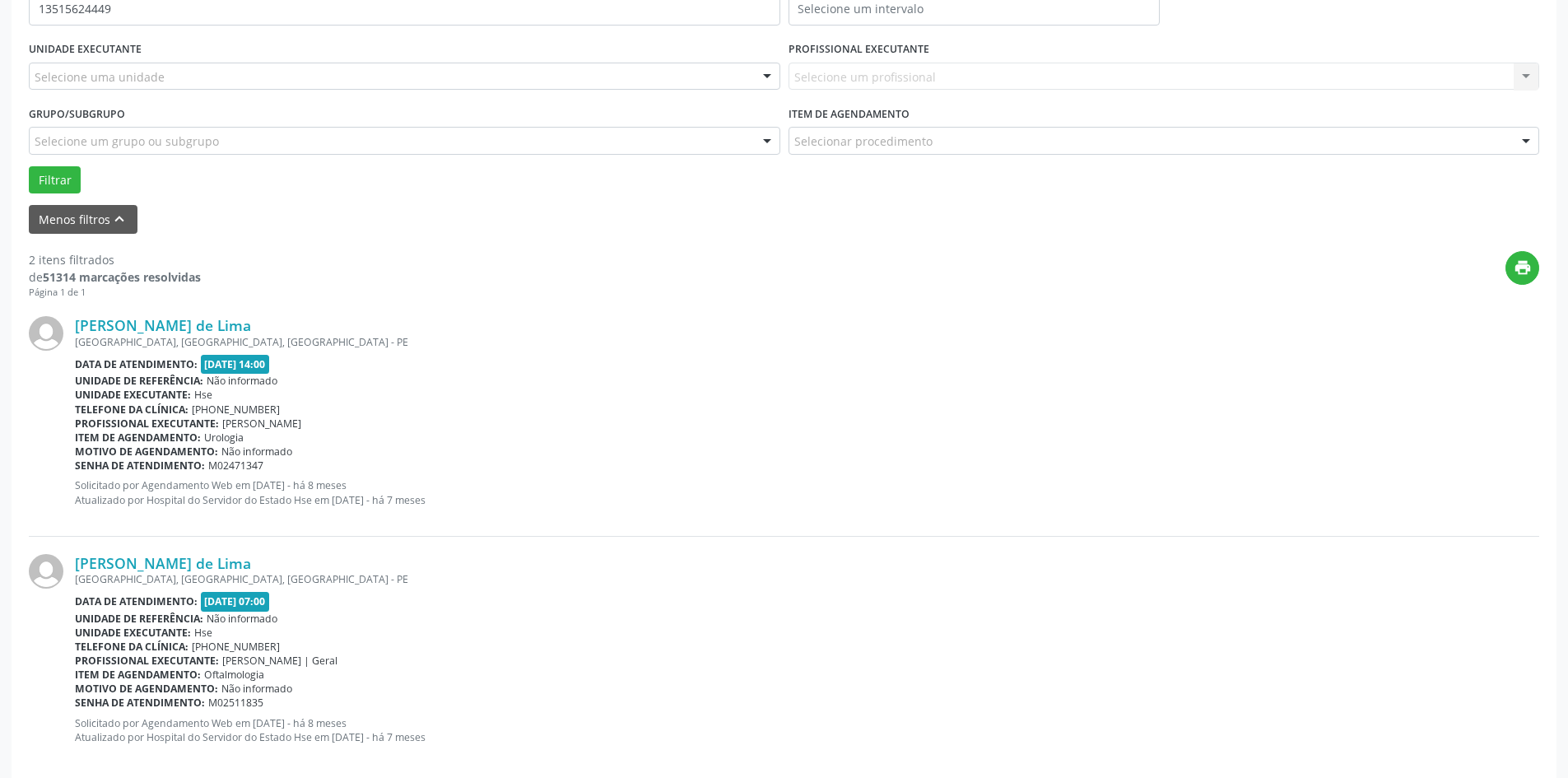
scroll to position [376, 0]
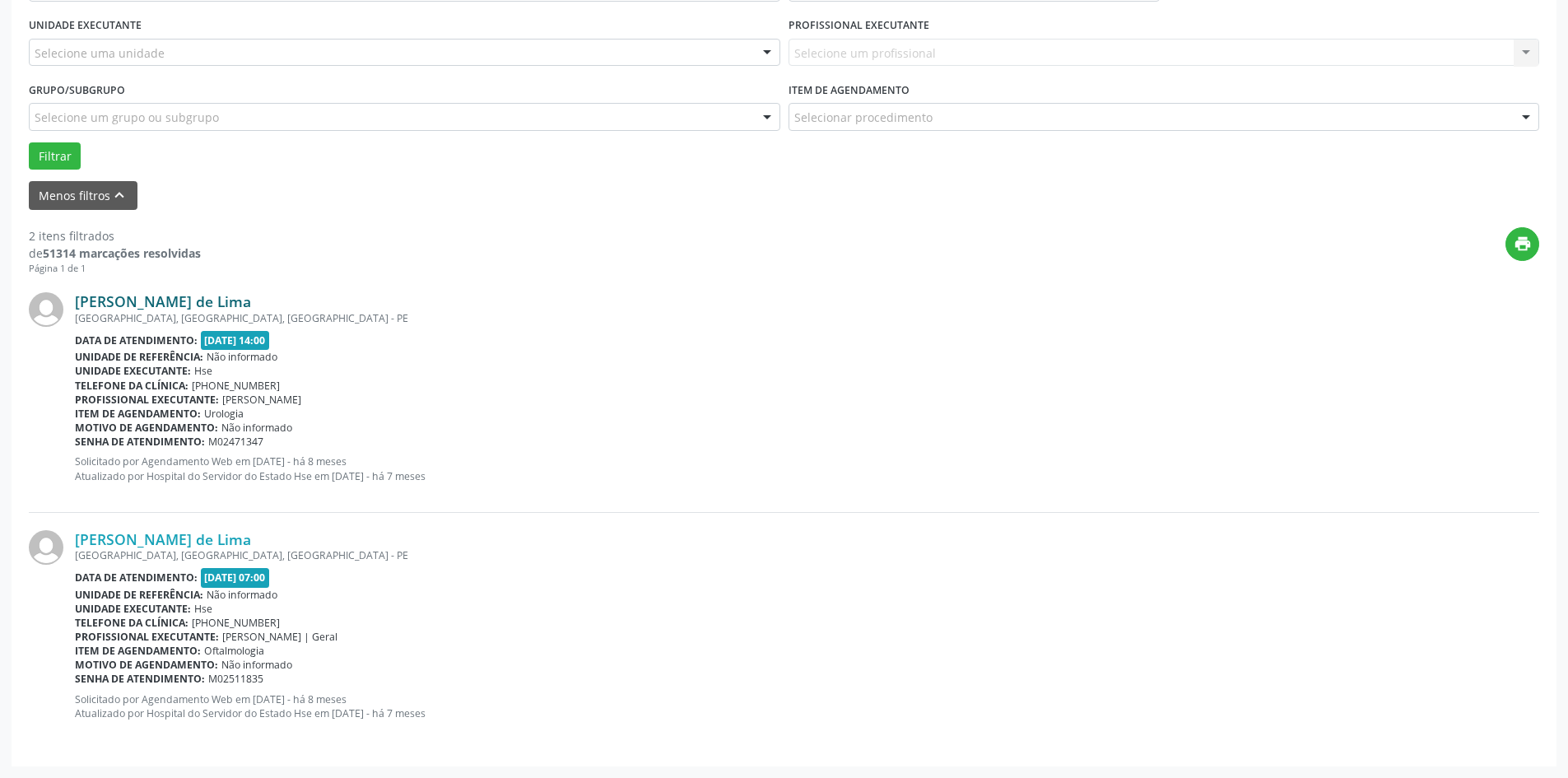
click at [213, 299] on link "[PERSON_NAME] de Lima" at bounding box center [164, 301] width 176 height 18
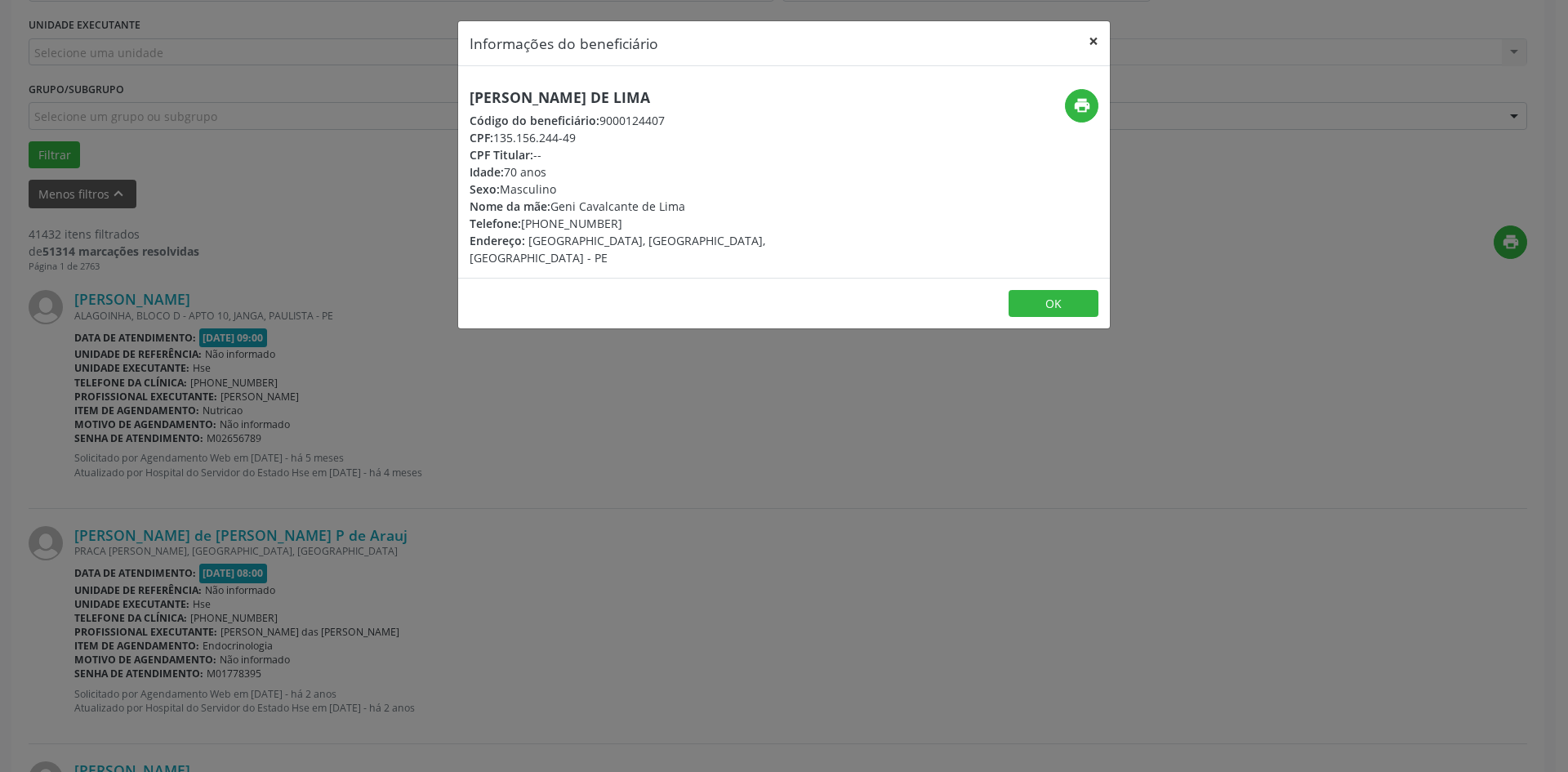
click at [1096, 43] on button "×" at bounding box center [1094, 41] width 33 height 40
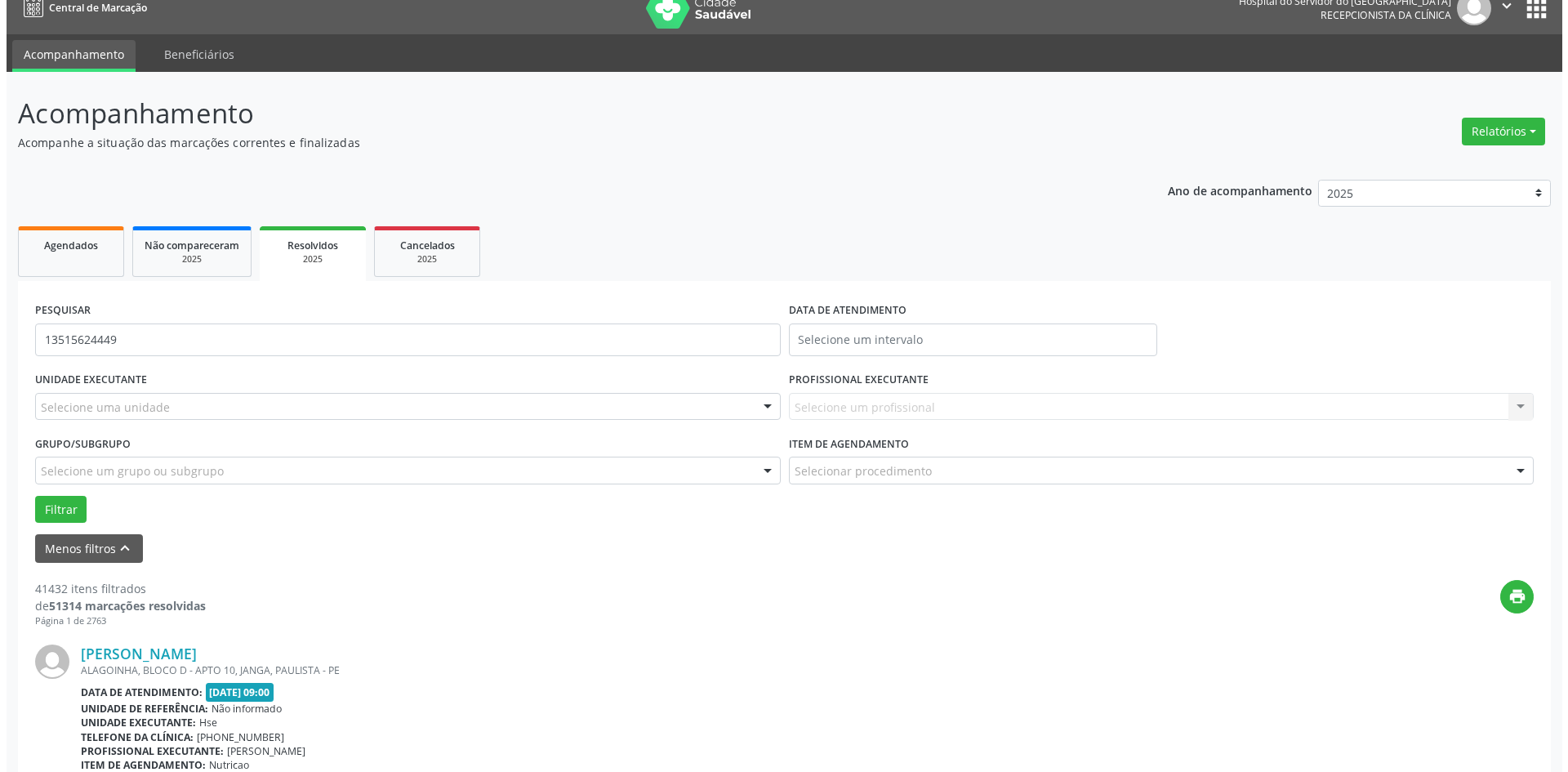
scroll to position [0, 0]
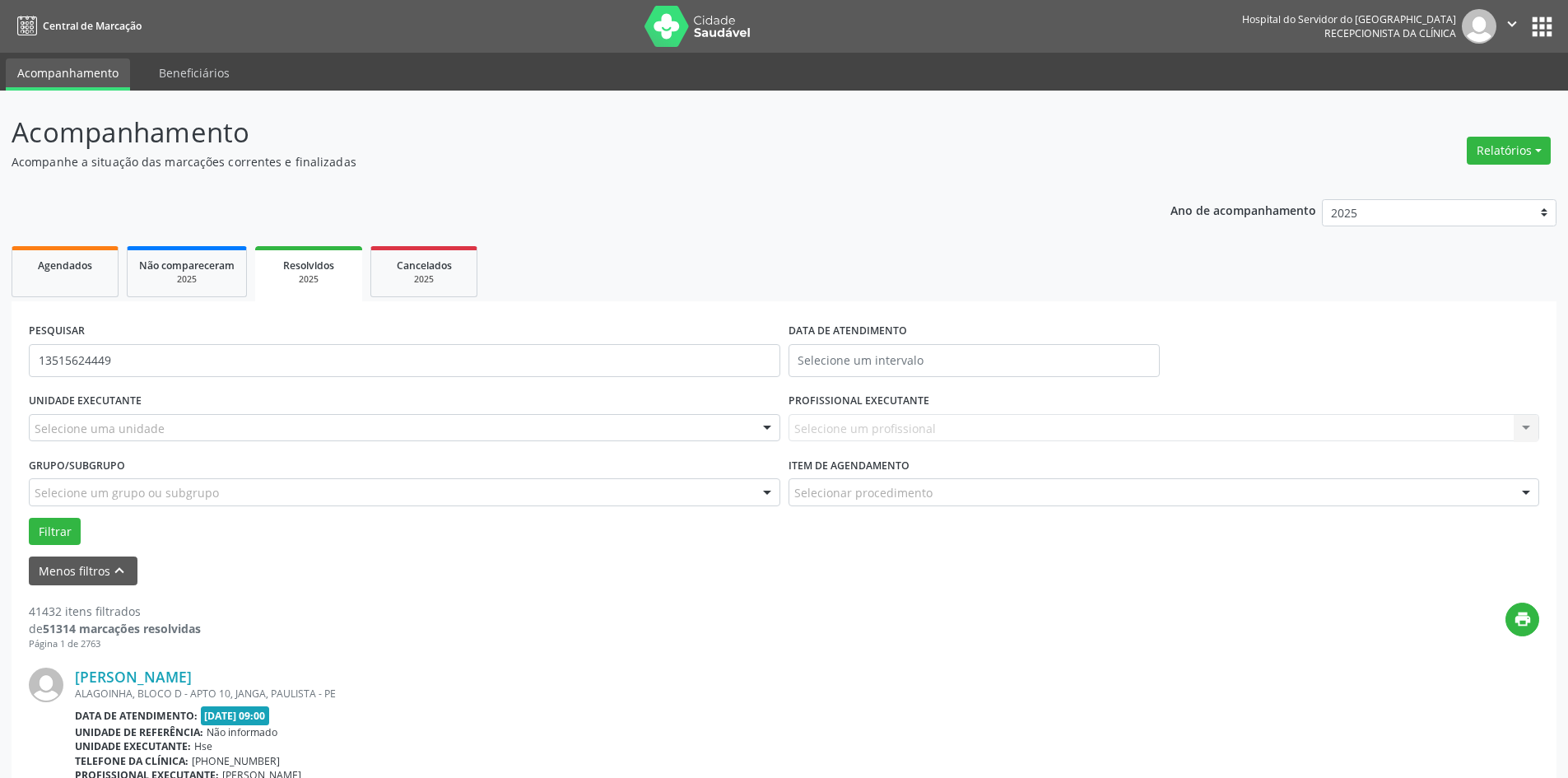
drag, startPoint x: 1493, startPoint y: 150, endPoint x: 1469, endPoint y: 168, distance: 30.0
click at [1493, 153] on button "Relatórios" at bounding box center [1508, 151] width 84 height 28
click at [1429, 187] on link "Agendamentos" at bounding box center [1462, 186] width 177 height 23
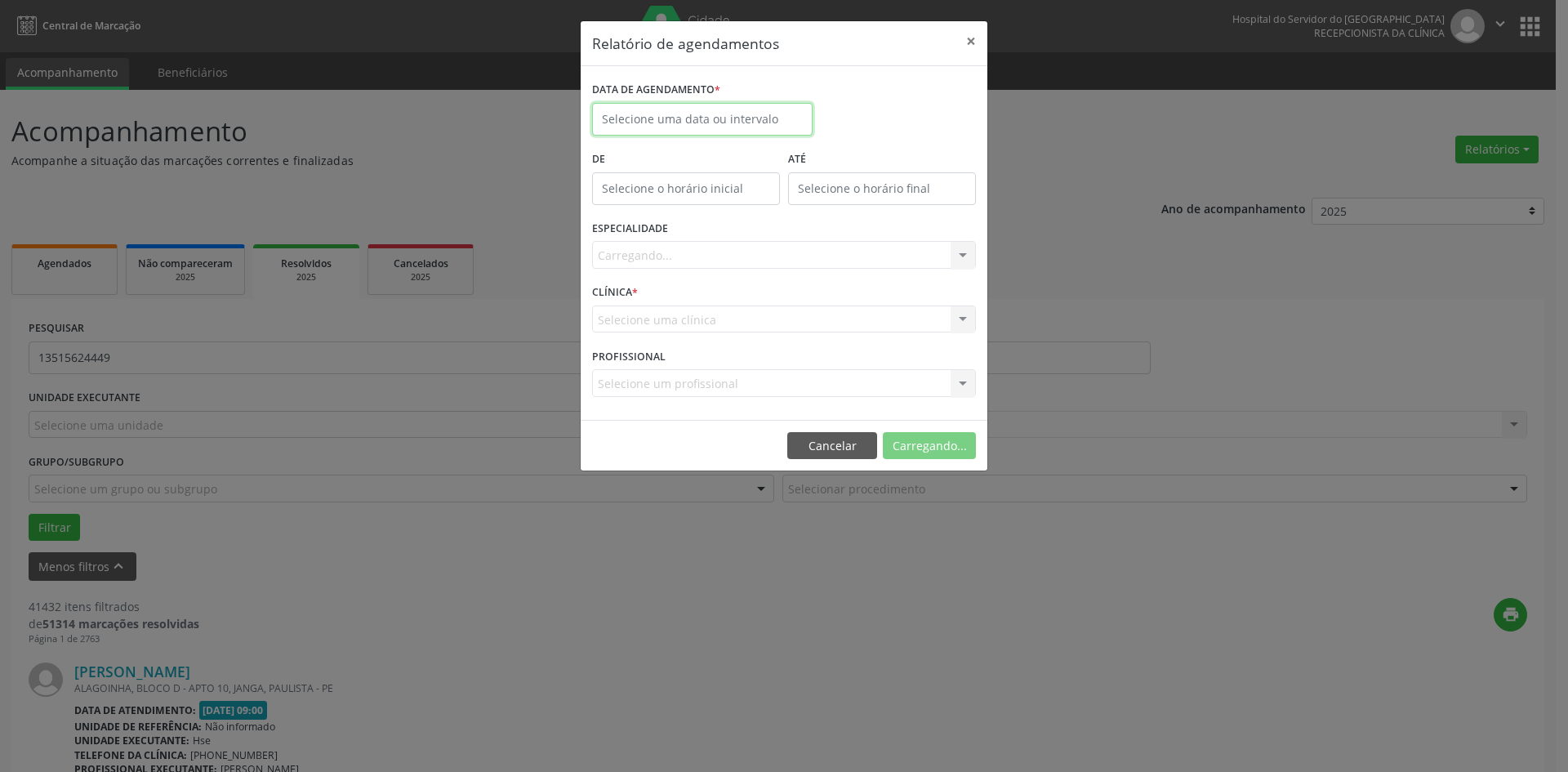
click at [743, 118] on input "text" at bounding box center [703, 119] width 221 height 33
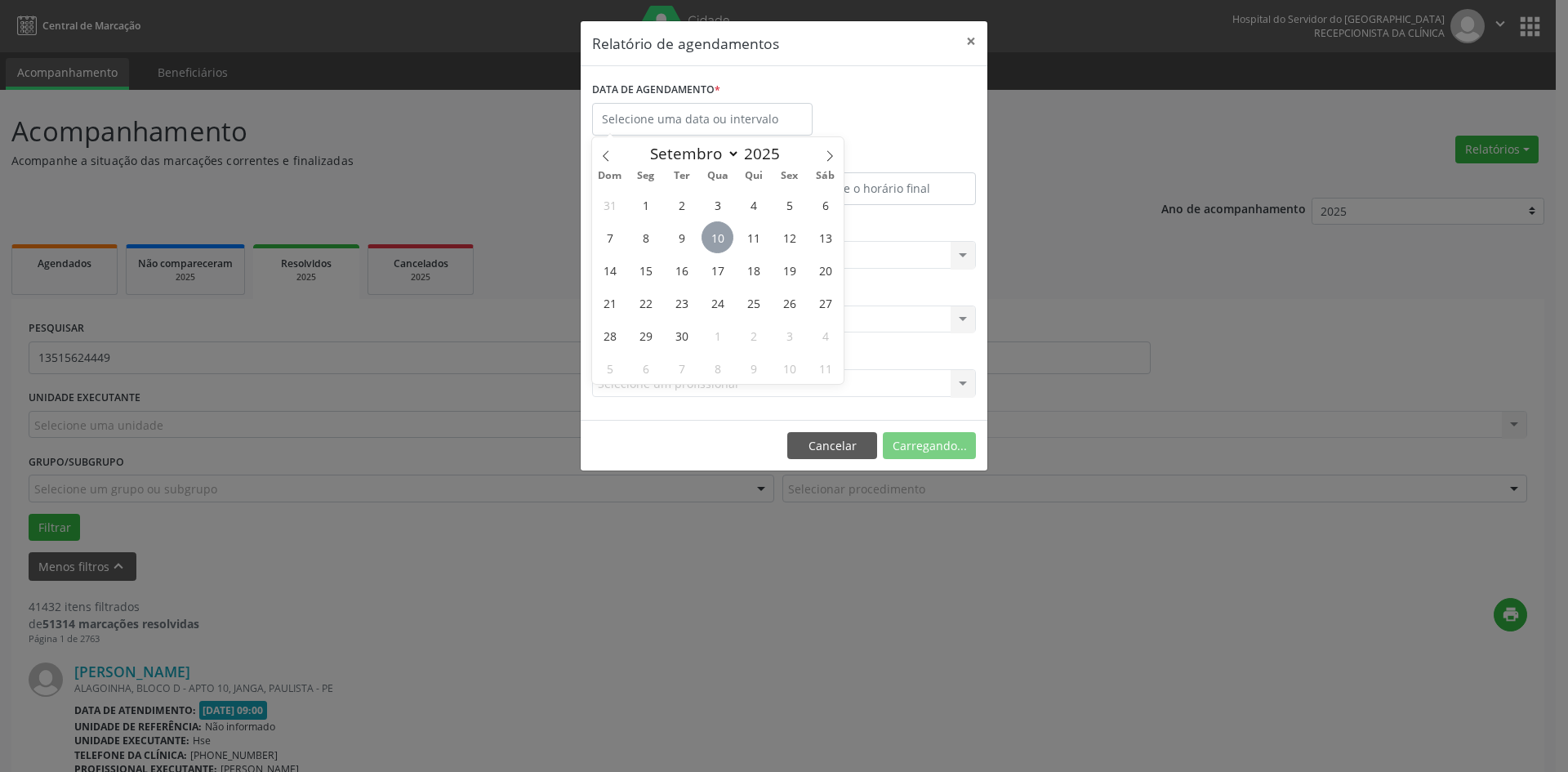
click at [713, 242] on span "10" at bounding box center [717, 237] width 32 height 32
type input "[DATE]"
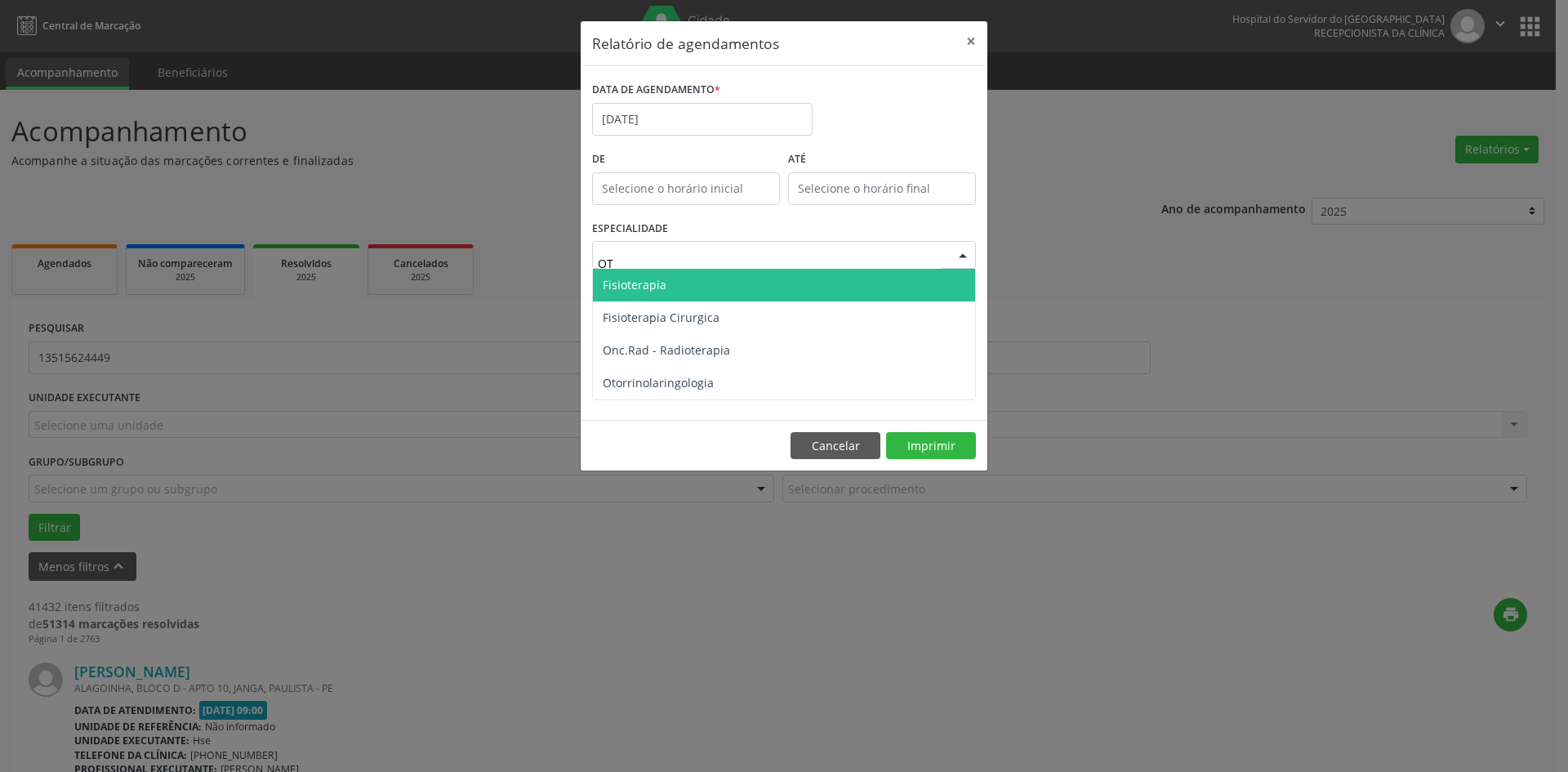
type input "OTO"
click at [711, 280] on span "Otorrinolaringologia" at bounding box center [784, 285] width 382 height 33
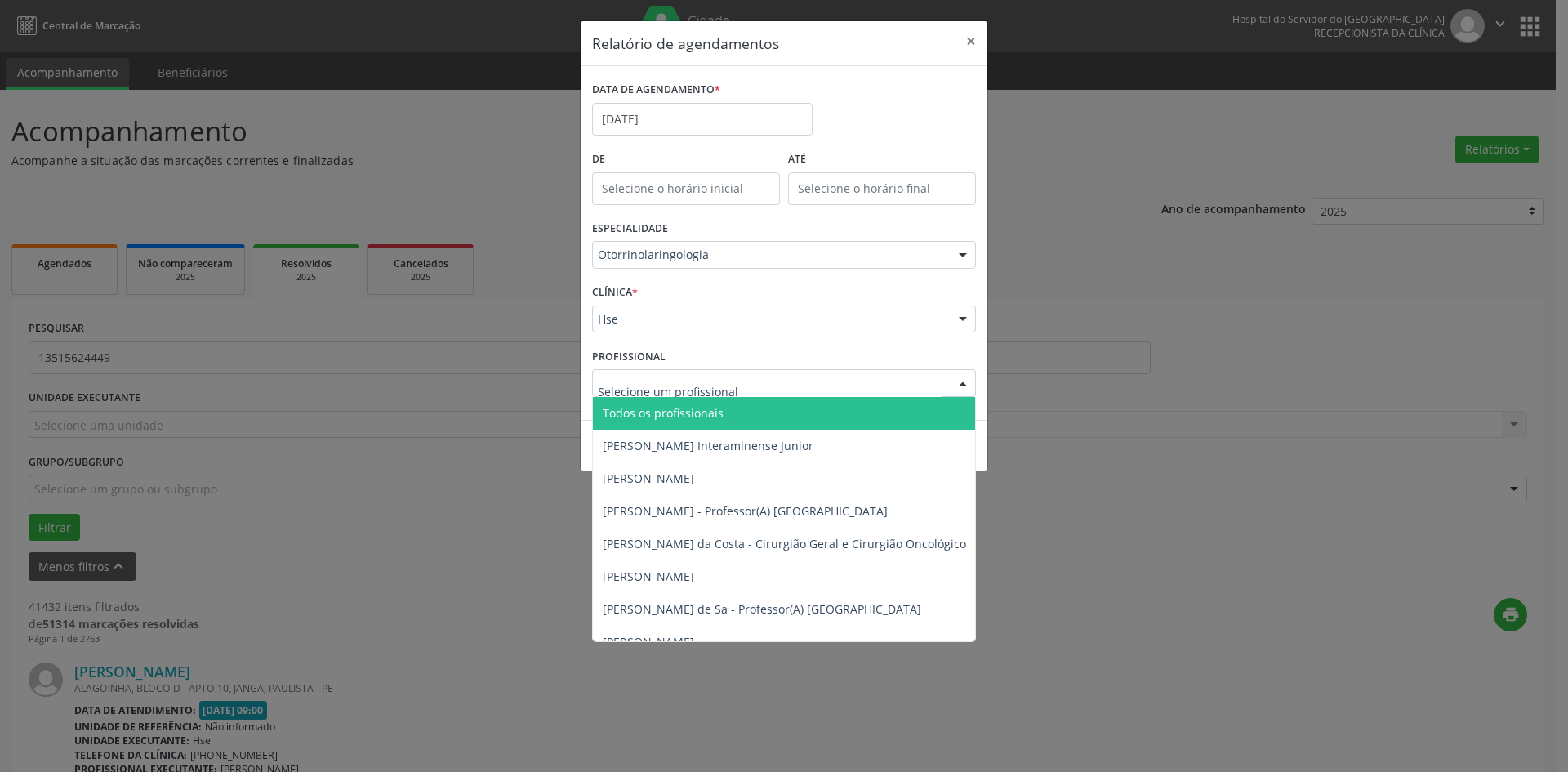
drag, startPoint x: 679, startPoint y: 423, endPoint x: 783, endPoint y: 423, distance: 104.0
click at [680, 423] on span "Todos os profissionais" at bounding box center [868, 413] width 550 height 33
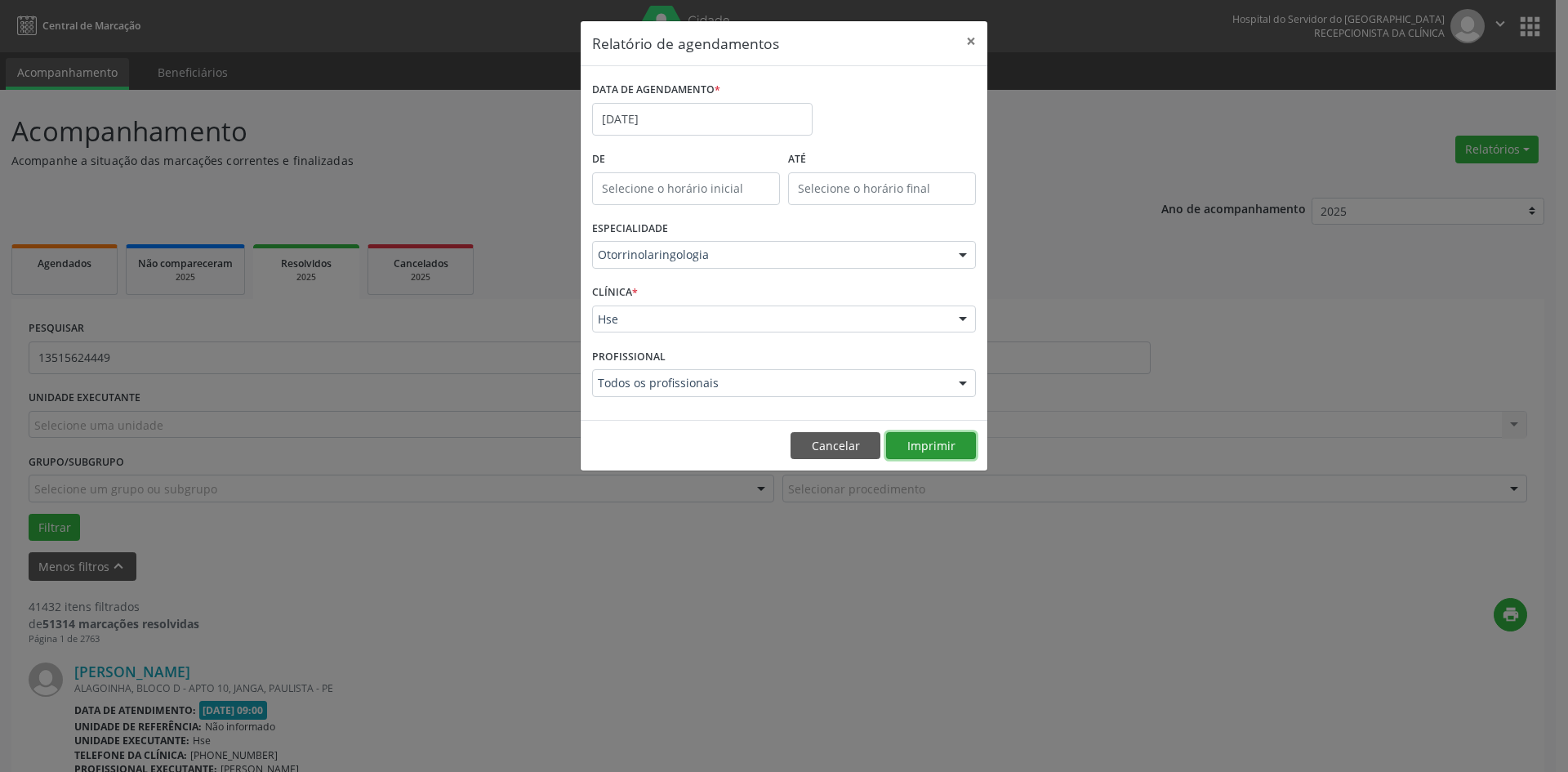
click at [945, 446] on button "Imprimir" at bounding box center [931, 446] width 90 height 27
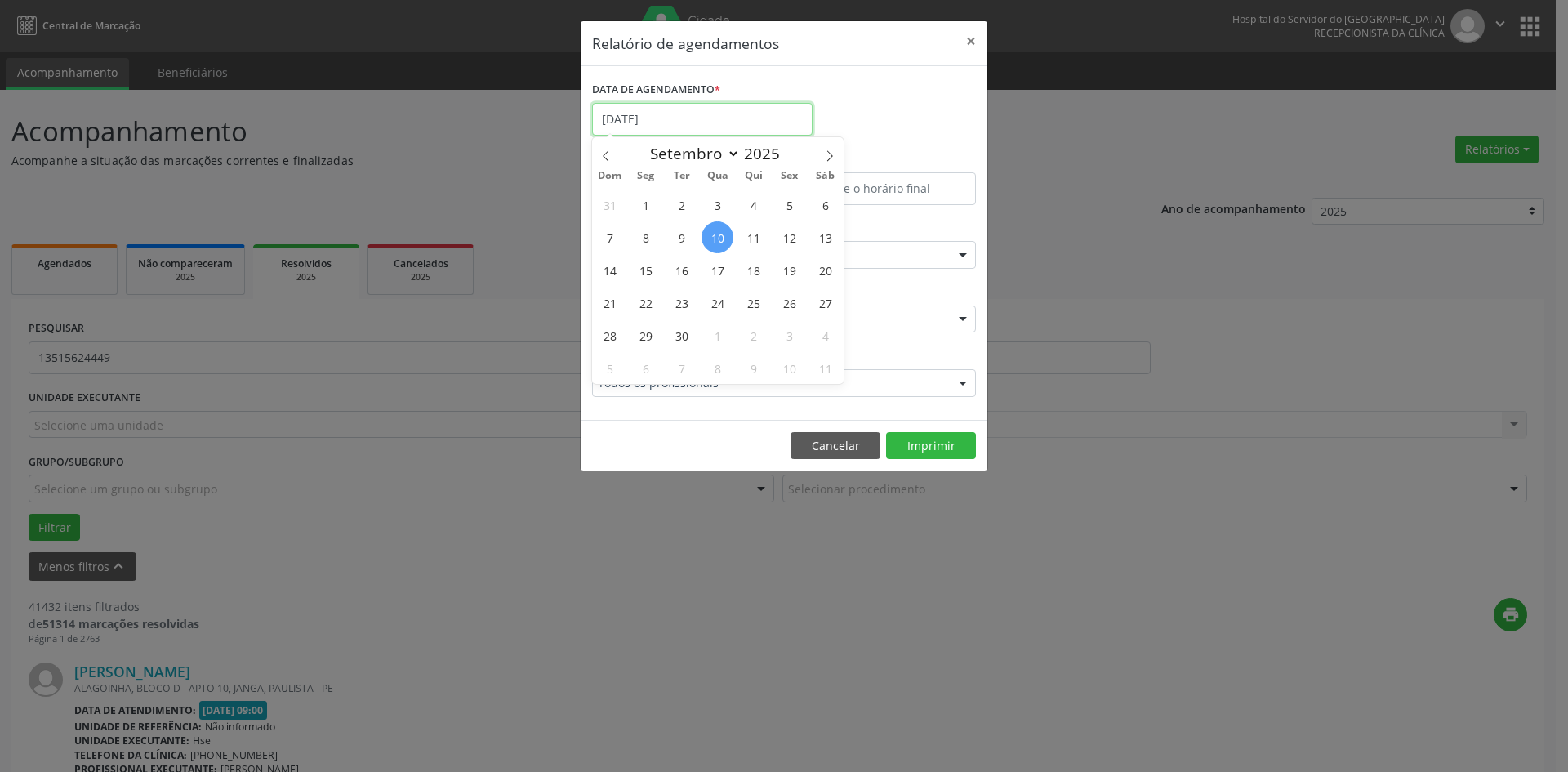
click at [733, 106] on input "[DATE]" at bounding box center [703, 119] width 221 height 33
click at [718, 241] on span "10" at bounding box center [717, 237] width 32 height 32
type input "[DATE]"
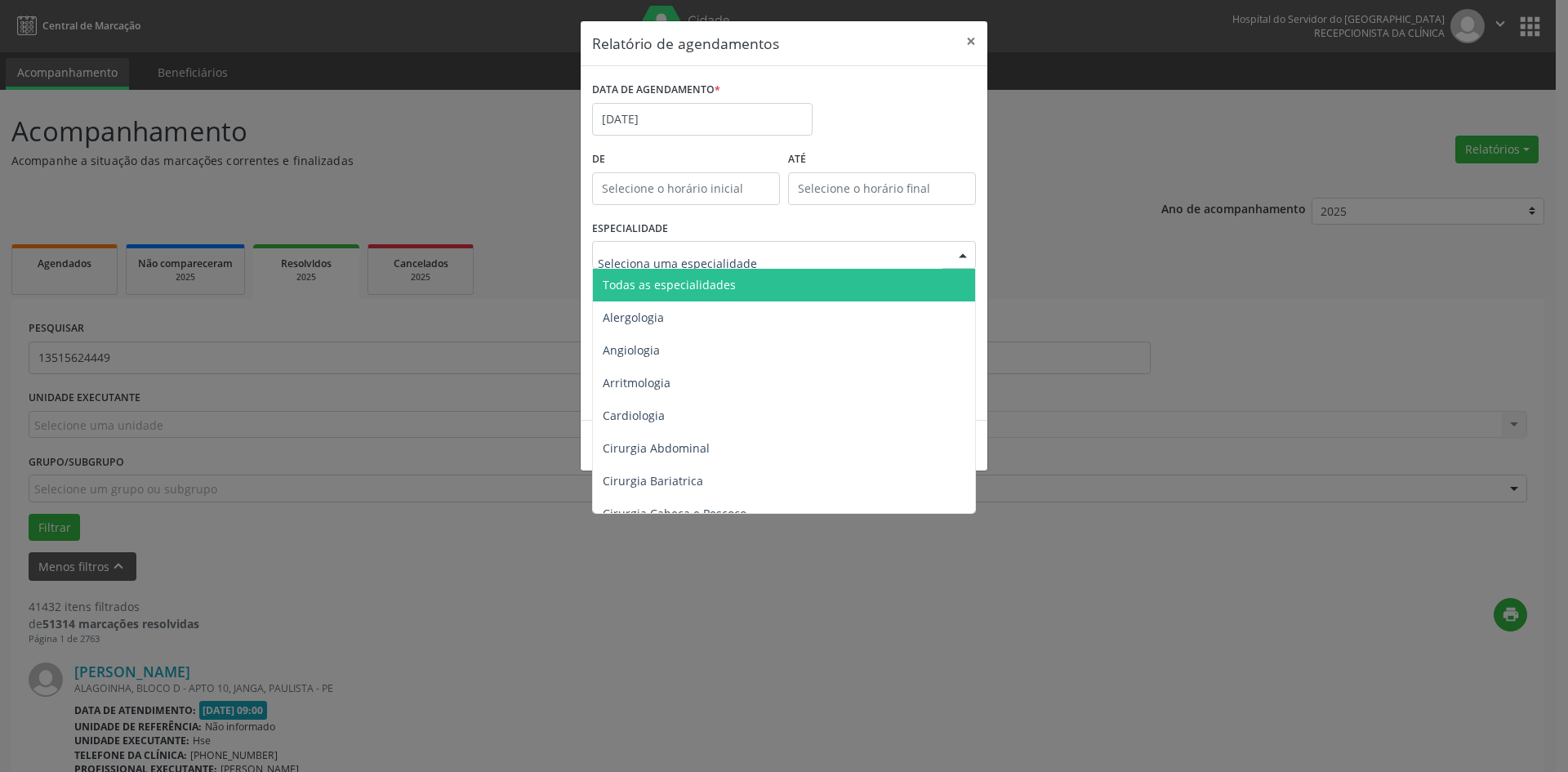
click at [697, 289] on span "Todas as especialidades" at bounding box center [669, 284] width 133 height 15
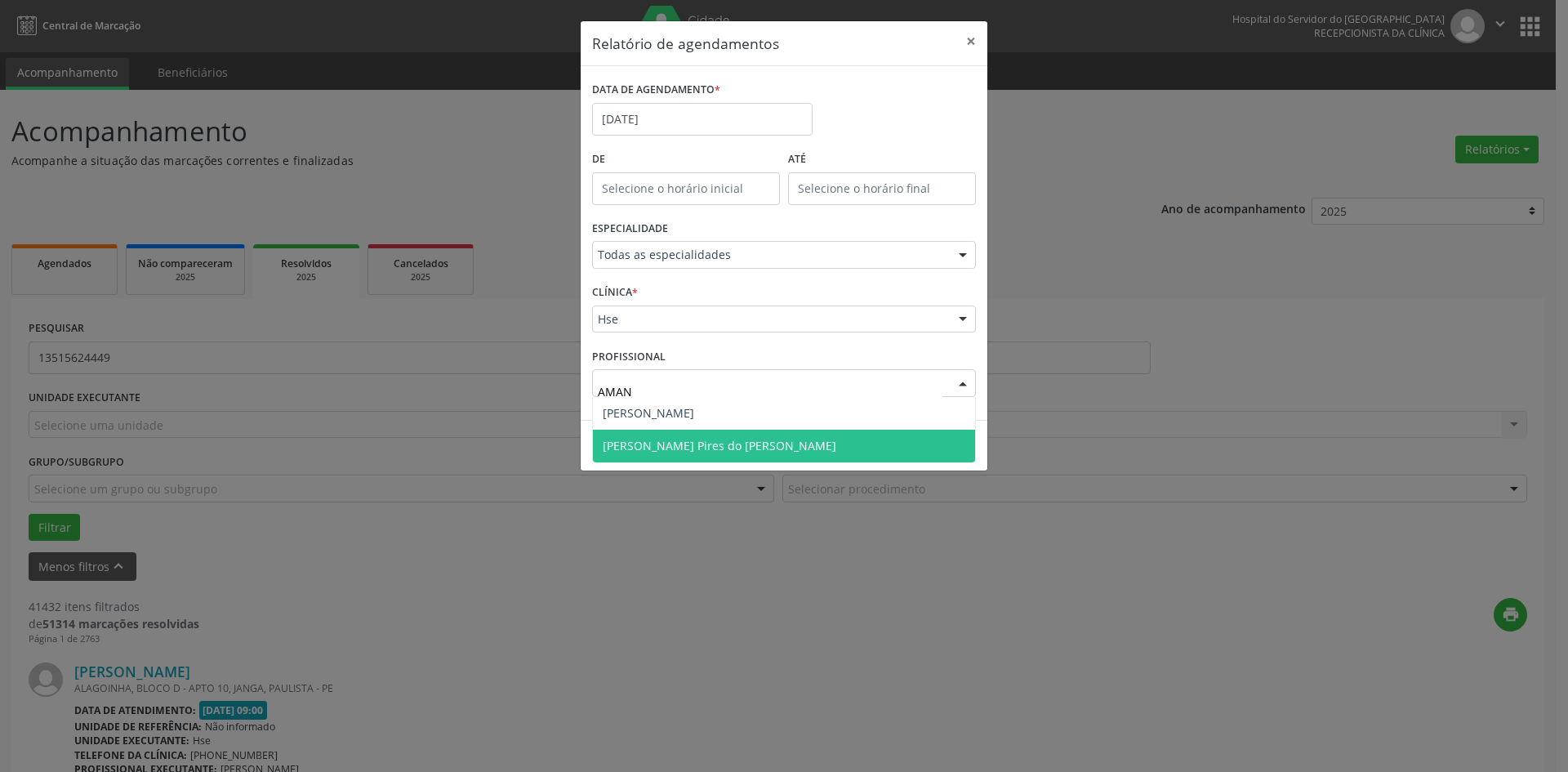
type input "AMAND"
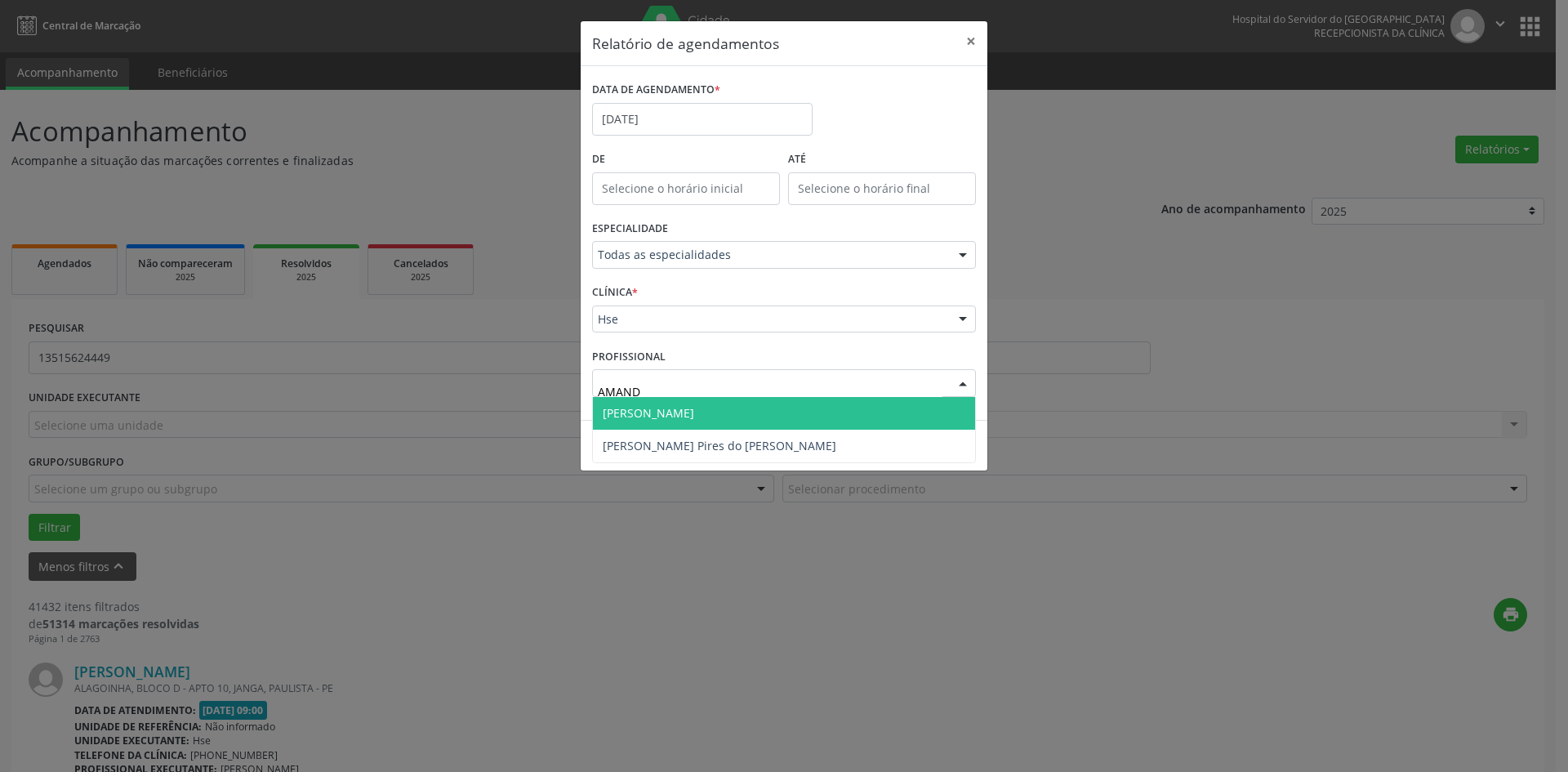
click at [749, 420] on span "[PERSON_NAME]" at bounding box center [784, 413] width 382 height 33
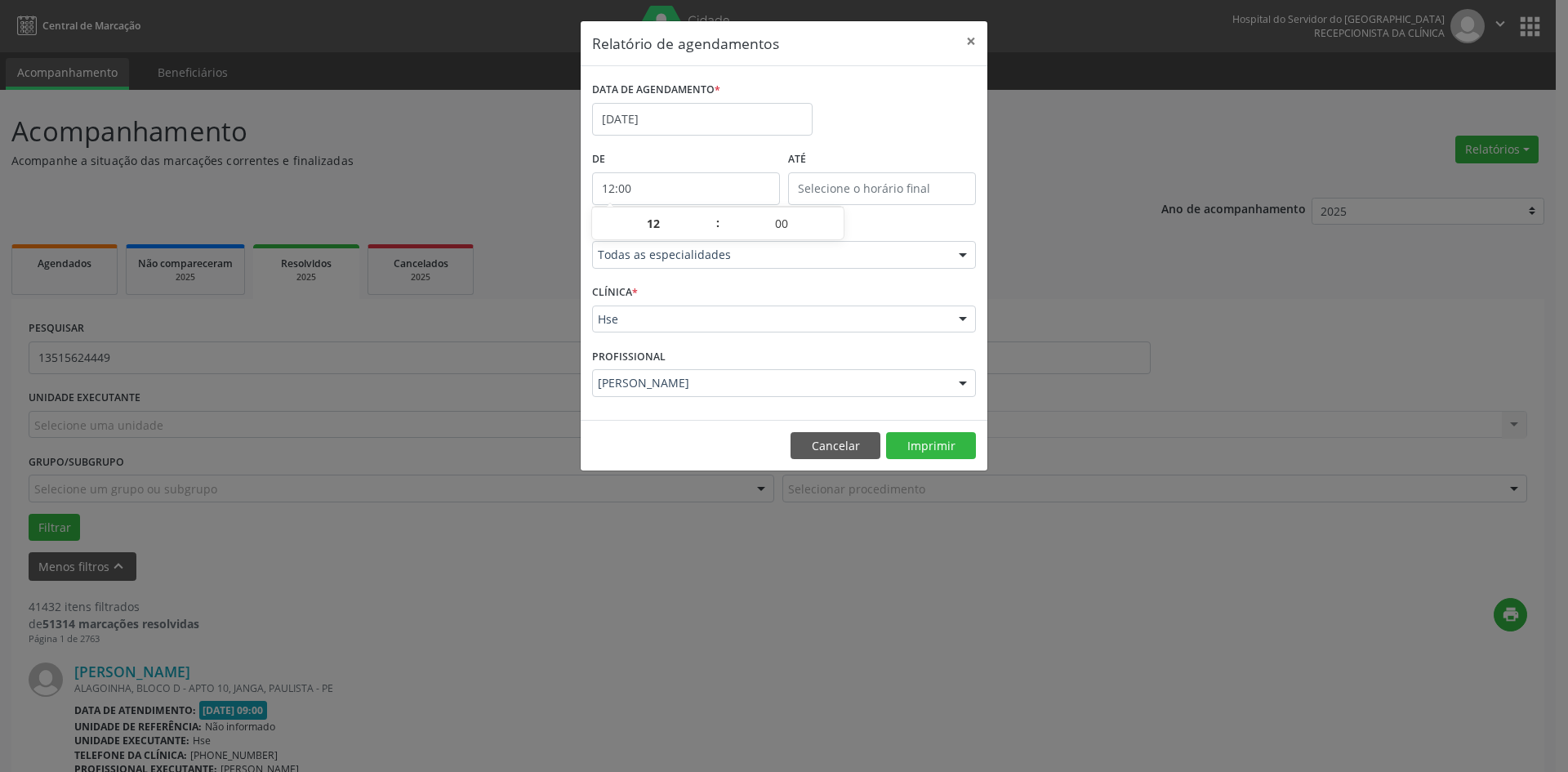
click at [690, 204] on body "Central de Marcação Hospital do Servidor do [GEOGRAPHIC_DATA] Recepcionista da …" at bounding box center [784, 386] width 1568 height 772
click at [714, 213] on span at bounding box center [709, 216] width 12 height 16
type input "13:00"
type input "13"
click at [946, 128] on div "DATA DE AGENDAMENTO * [DATE]" at bounding box center [784, 112] width 392 height 69
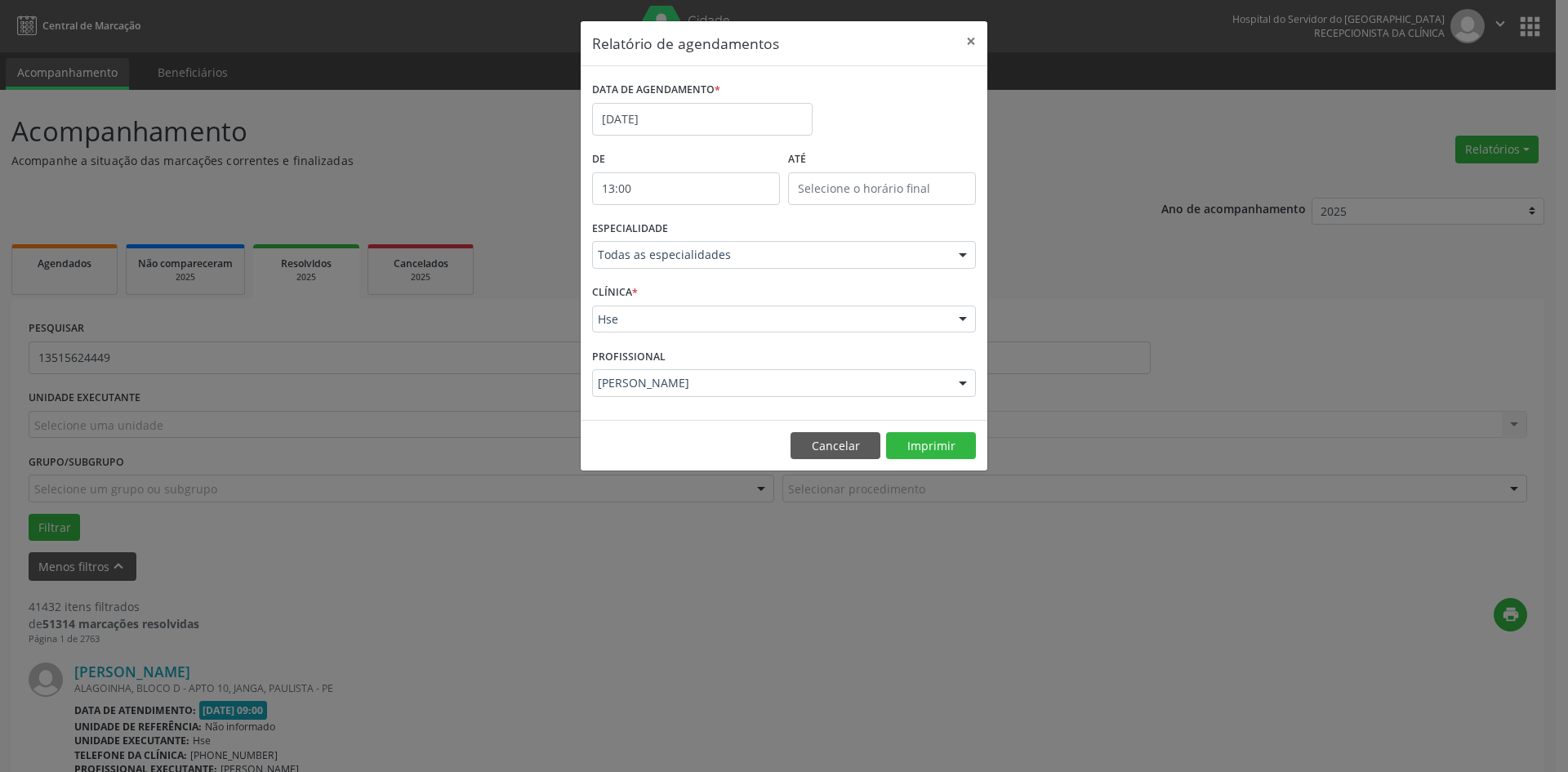
type input "13:00"
type input "13"
click at [919, 192] on input "13:00" at bounding box center [882, 189] width 188 height 33
click at [920, 106] on div "DATA DE AGENDAMENTO * [DATE]" at bounding box center [784, 112] width 392 height 69
click at [886, 185] on input "13:00" at bounding box center [882, 189] width 188 height 33
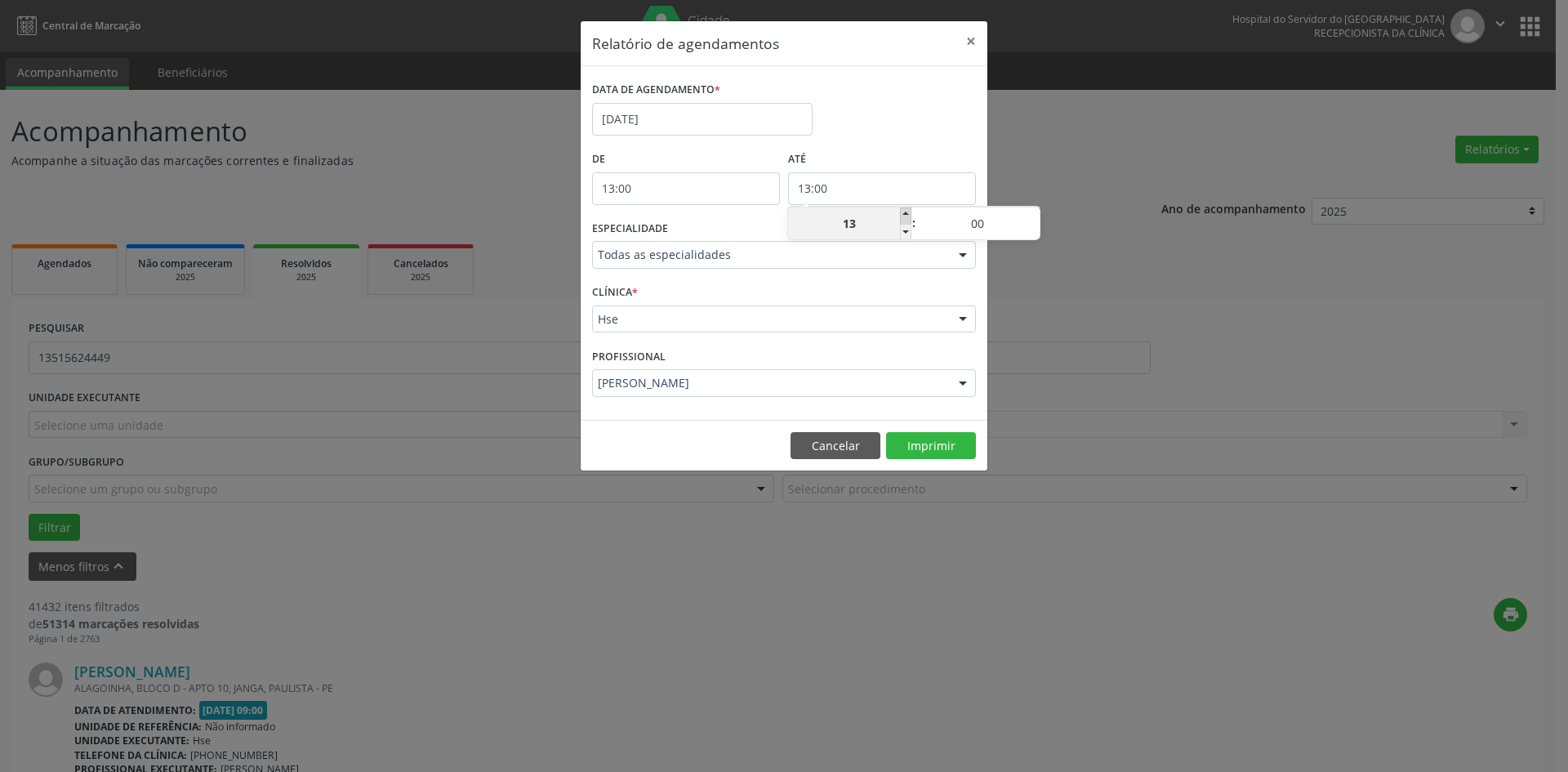
click at [905, 216] on span at bounding box center [905, 216] width 12 height 16
type input "14:00"
type input "14"
click at [905, 216] on span at bounding box center [905, 216] width 12 height 16
type input "15:00"
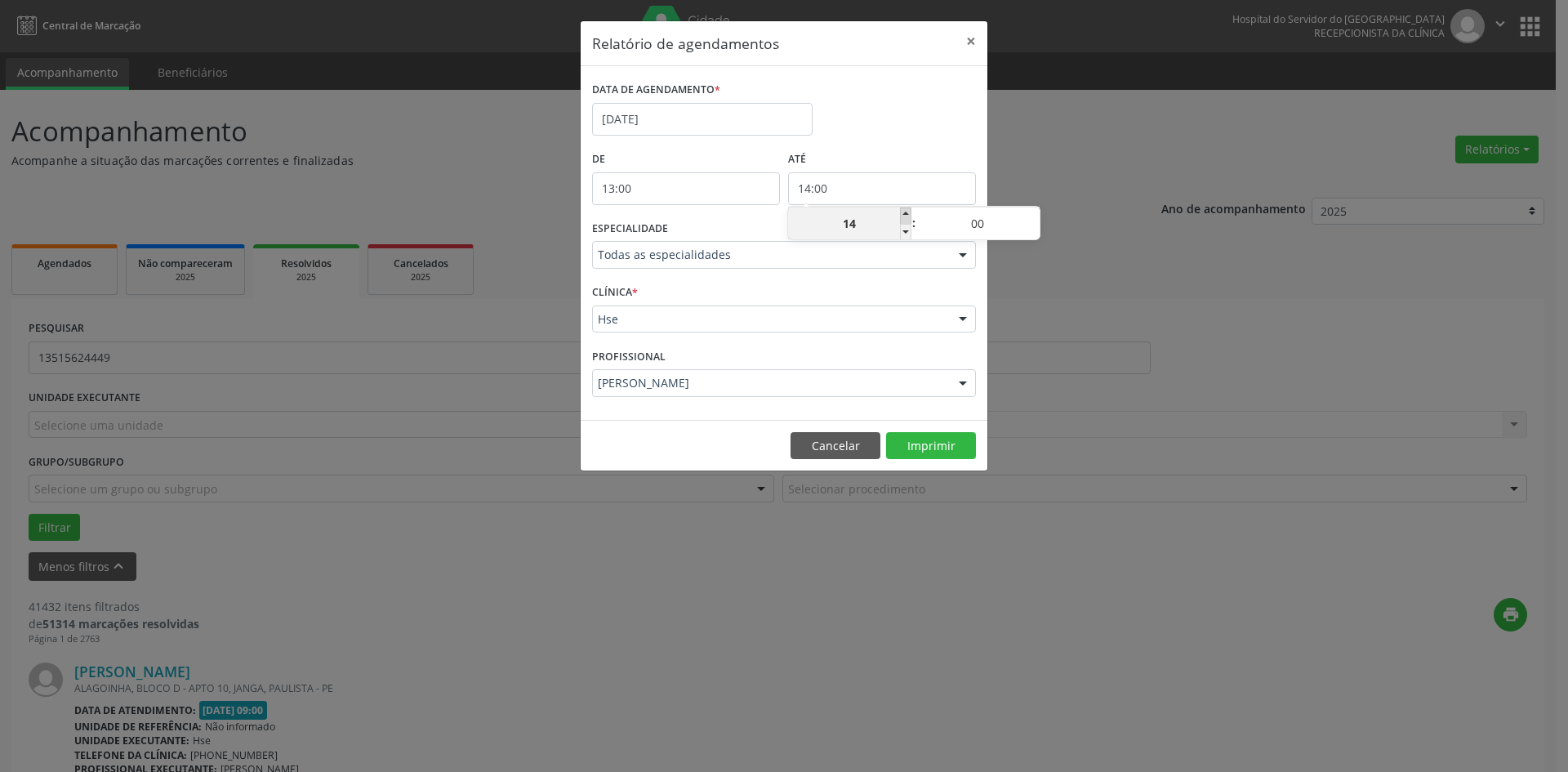
type input "15"
click at [923, 433] on button "Imprimir" at bounding box center [931, 446] width 90 height 27
drag, startPoint x: 724, startPoint y: 188, endPoint x: 735, endPoint y: 193, distance: 12.1
click at [725, 187] on input "13:00" at bounding box center [686, 189] width 188 height 33
click at [841, 131] on div "DATA DE AGENDAMENTO * [DATE]" at bounding box center [784, 112] width 392 height 69
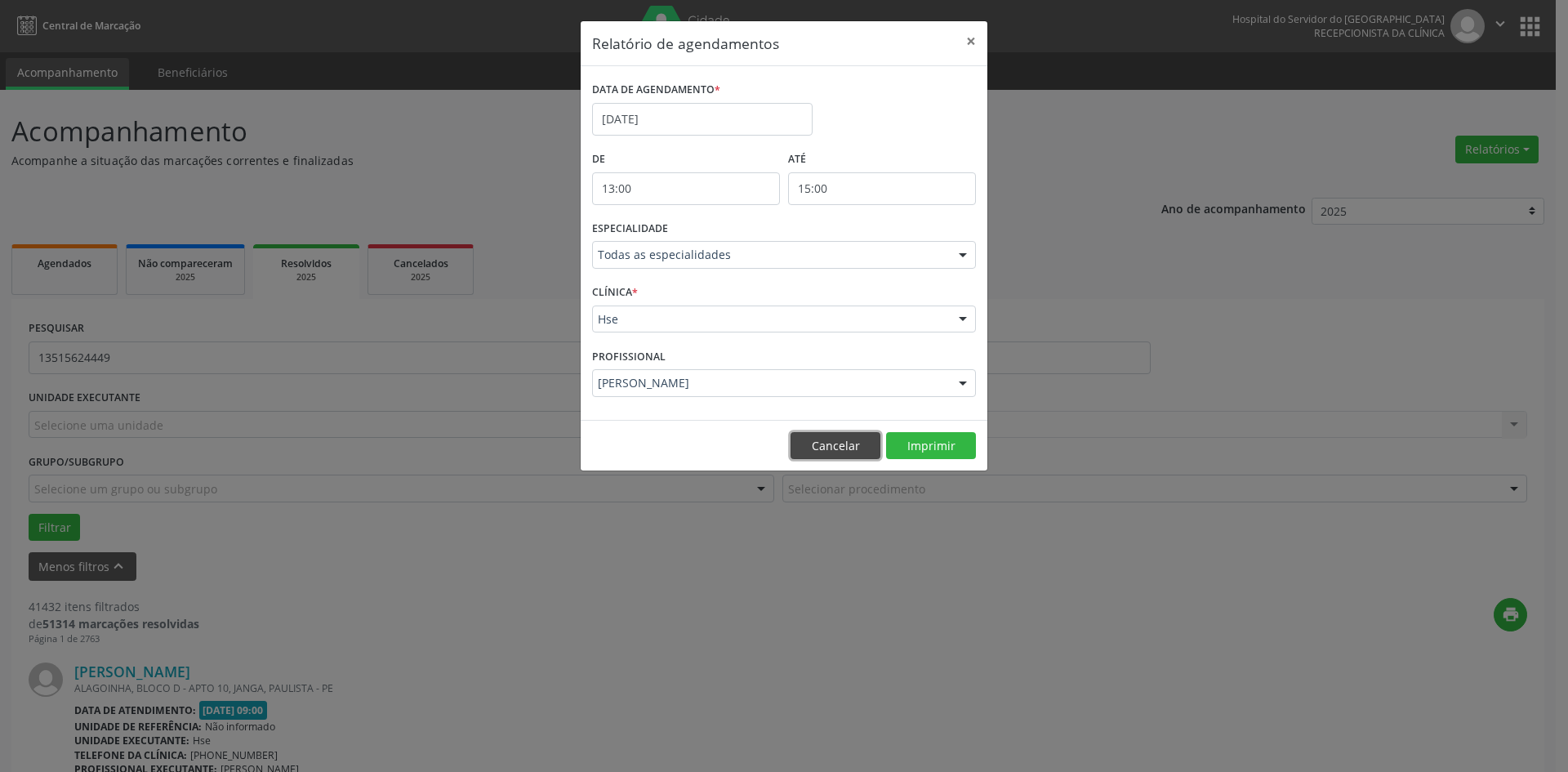
drag, startPoint x: 848, startPoint y: 450, endPoint x: 1171, endPoint y: 323, distance: 347.1
click at [872, 436] on button "Cancelar" at bounding box center [835, 446] width 90 height 27
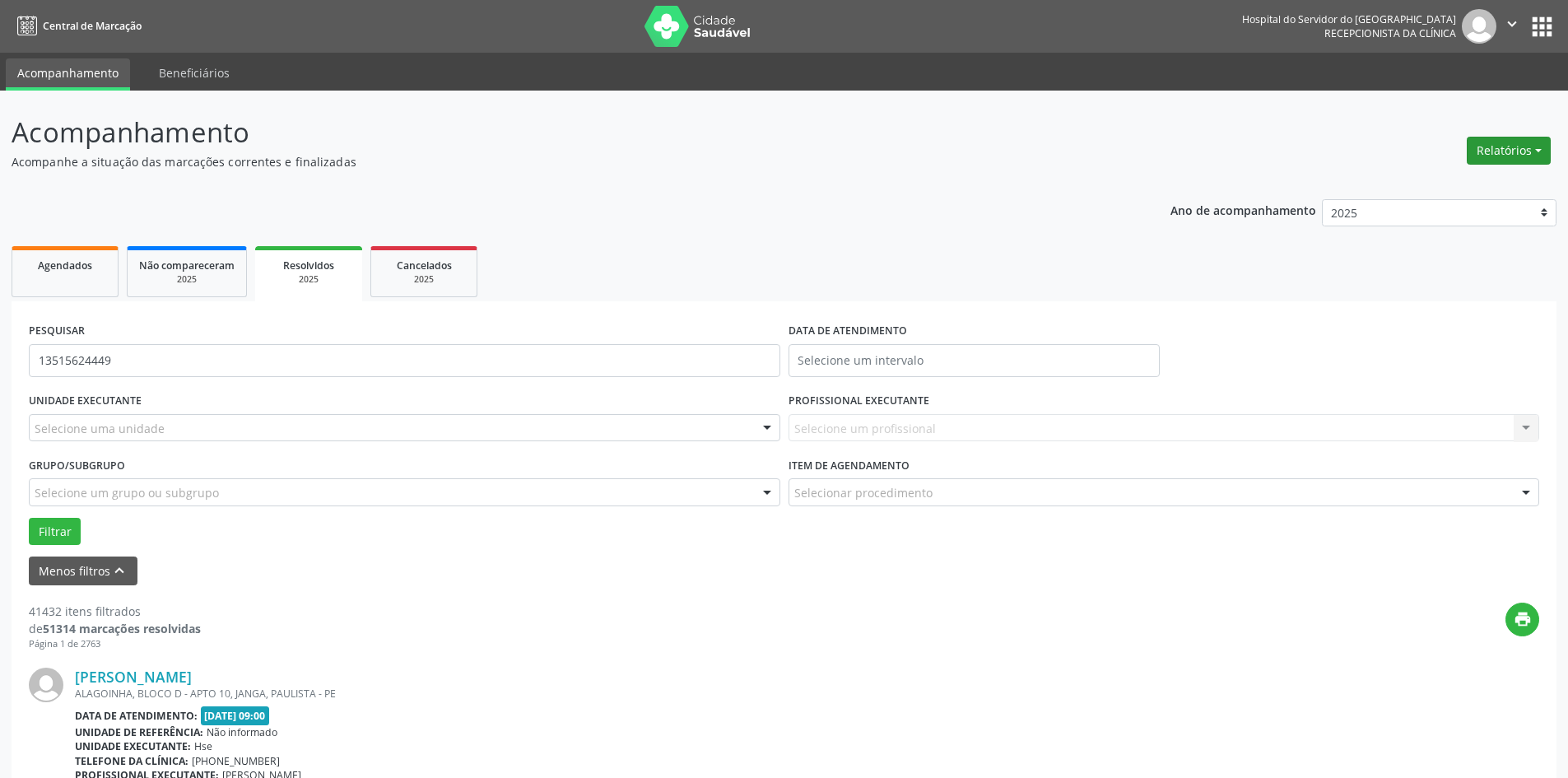
click at [1508, 143] on button "Relatórios" at bounding box center [1508, 151] width 84 height 28
click at [1438, 185] on link "Agendamentos" at bounding box center [1462, 186] width 177 height 23
select select "8"
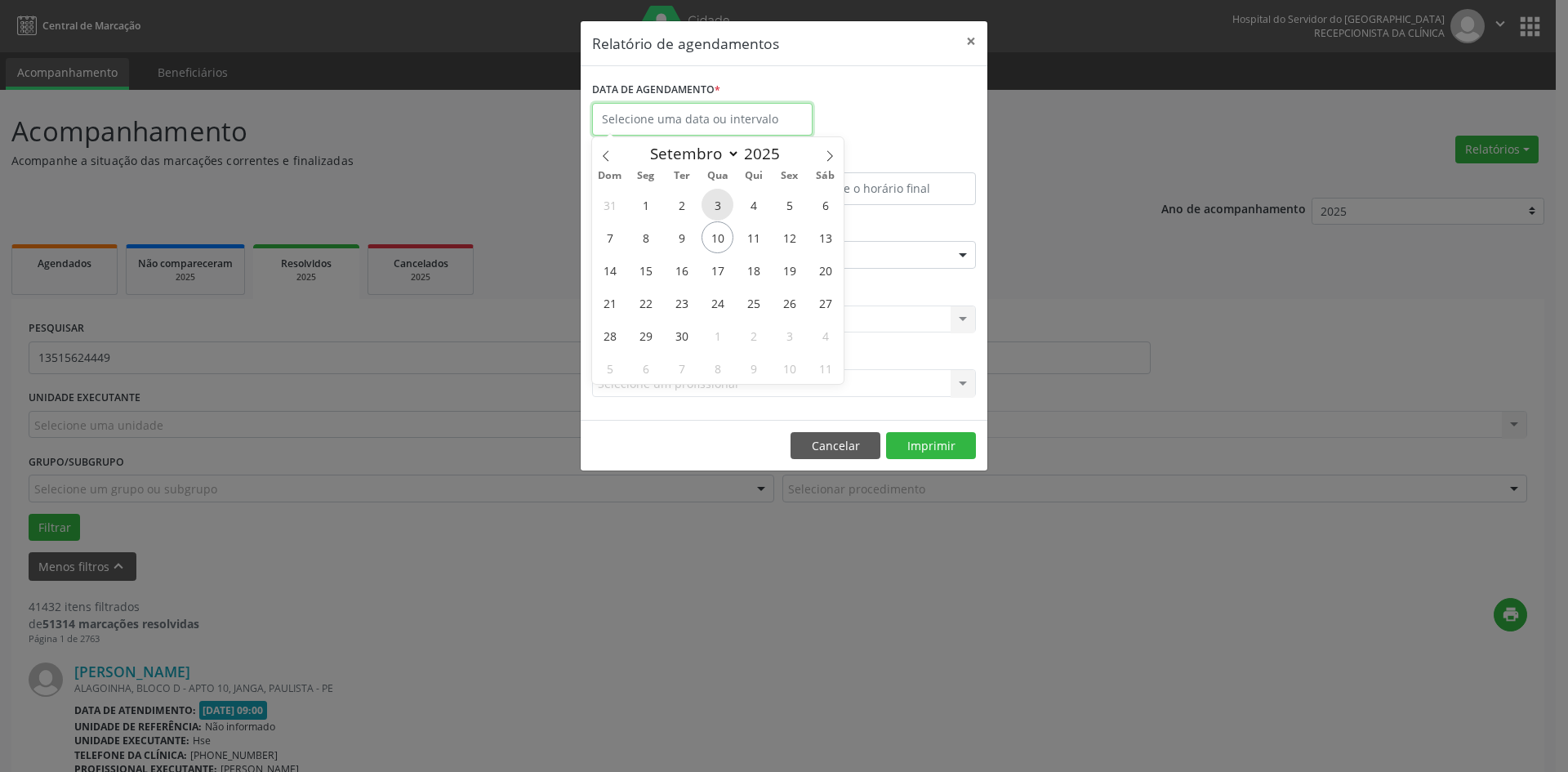
drag, startPoint x: 721, startPoint y: 118, endPoint x: 726, endPoint y: 207, distance: 89.1
click at [721, 121] on input "text" at bounding box center [703, 119] width 221 height 33
click at [711, 239] on span "10" at bounding box center [717, 237] width 32 height 32
type input "[DATE]"
click at [711, 239] on span "10" at bounding box center [717, 237] width 32 height 32
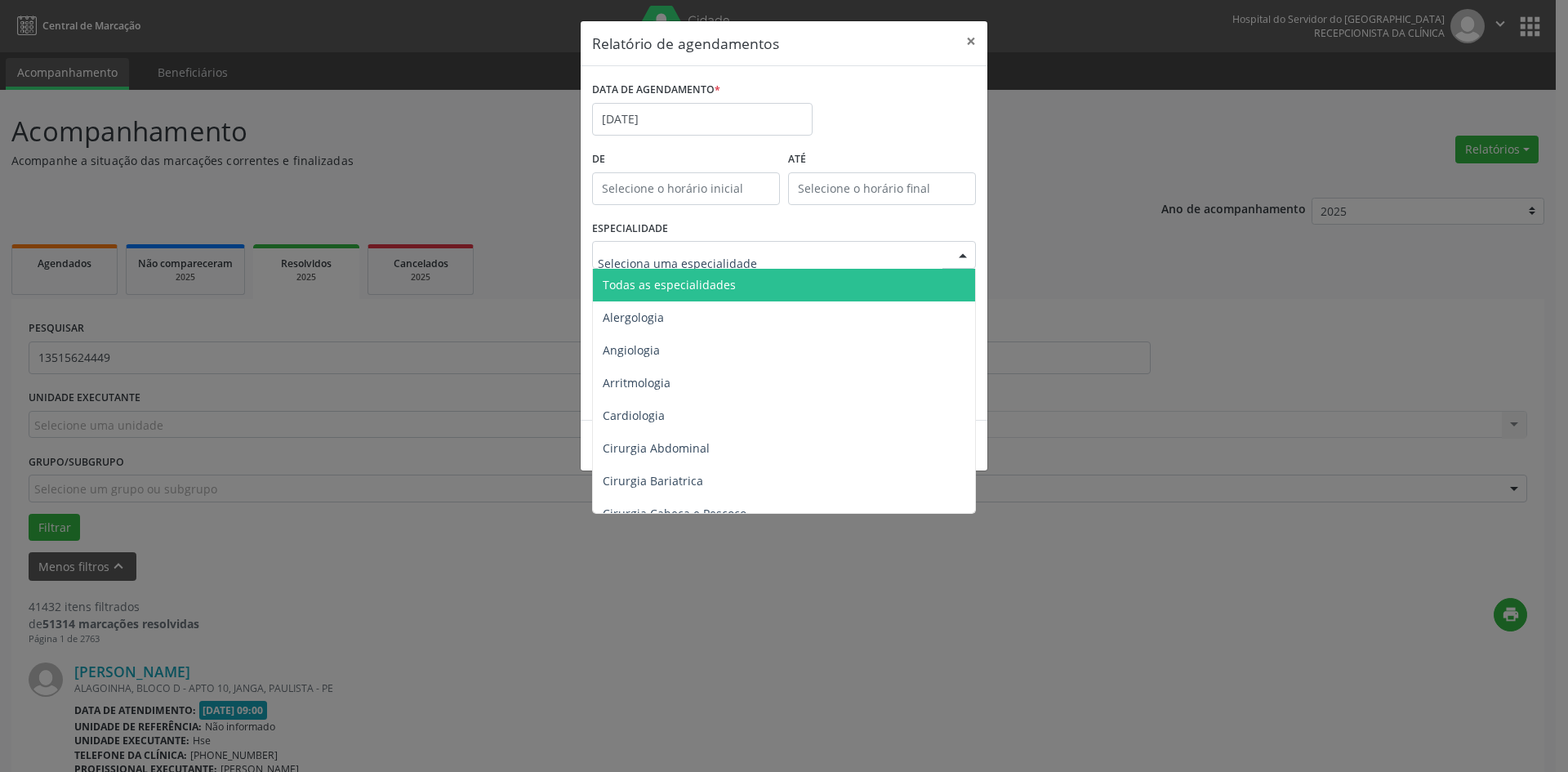
click at [644, 244] on div at bounding box center [784, 254] width 384 height 27
click at [668, 287] on span "Todas as especialidades" at bounding box center [669, 284] width 133 height 15
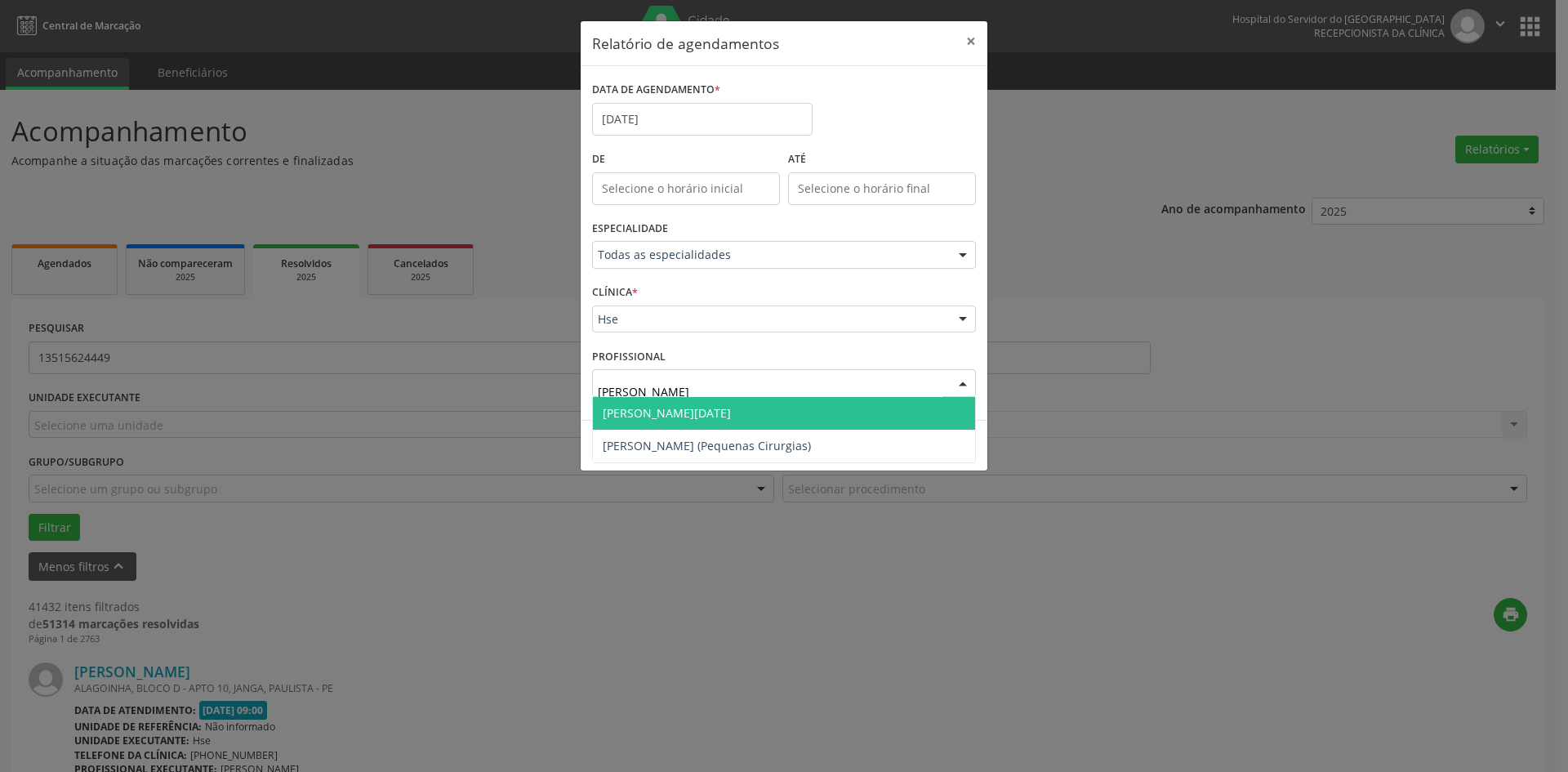
type input "[PERSON_NAME]"
drag, startPoint x: 727, startPoint y: 409, endPoint x: 735, endPoint y: 411, distance: 8.2
click at [727, 409] on span "[PERSON_NAME] (Pequenas Cirurgias)" at bounding box center [707, 412] width 208 height 15
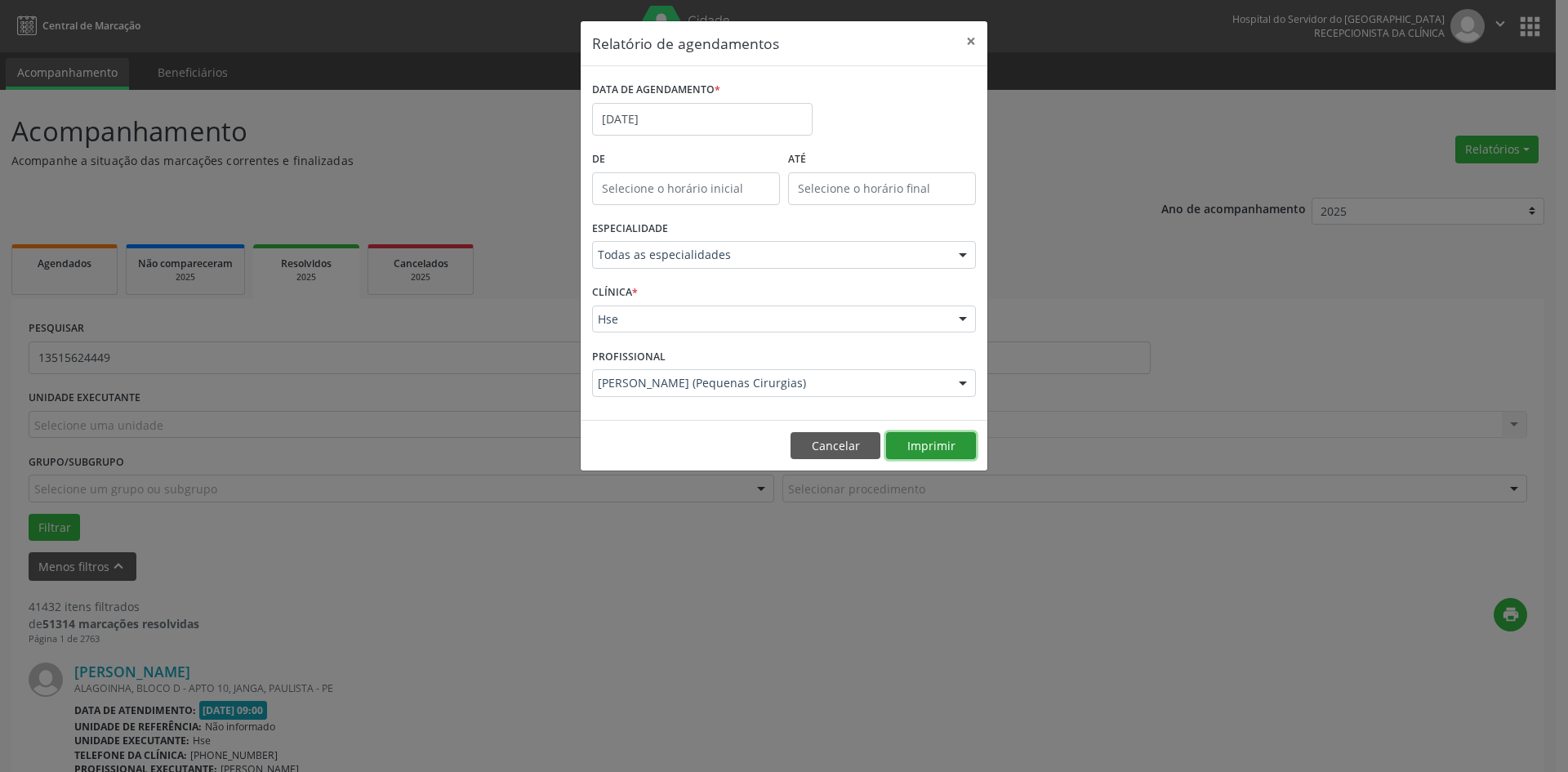
click at [942, 448] on button "Imprimir" at bounding box center [931, 446] width 90 height 27
